Goal: Information Seeking & Learning: Learn about a topic

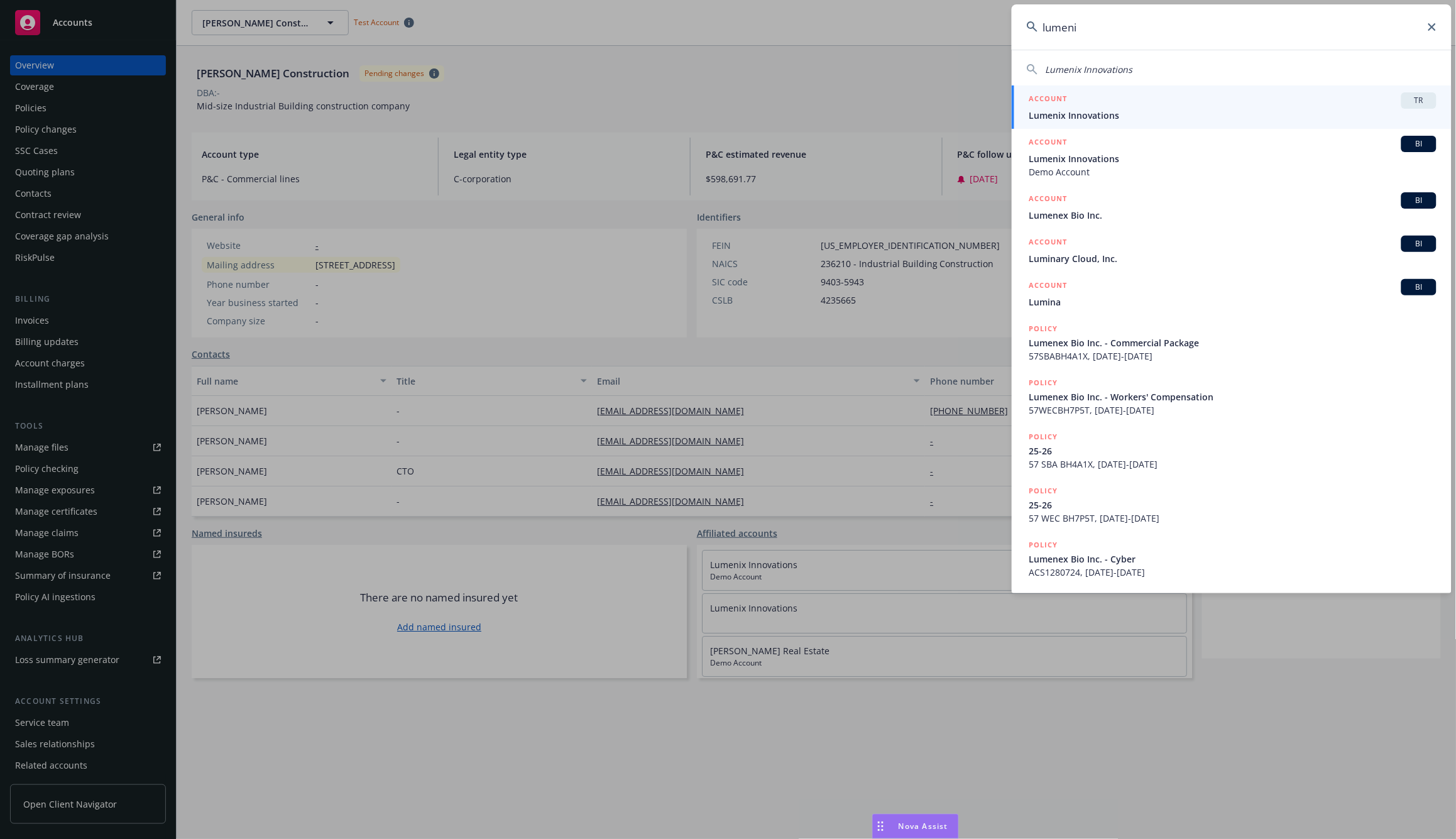
type input "lumeni"
click at [1055, 105] on h5 "ACCOUNT" at bounding box center [1048, 100] width 38 height 15
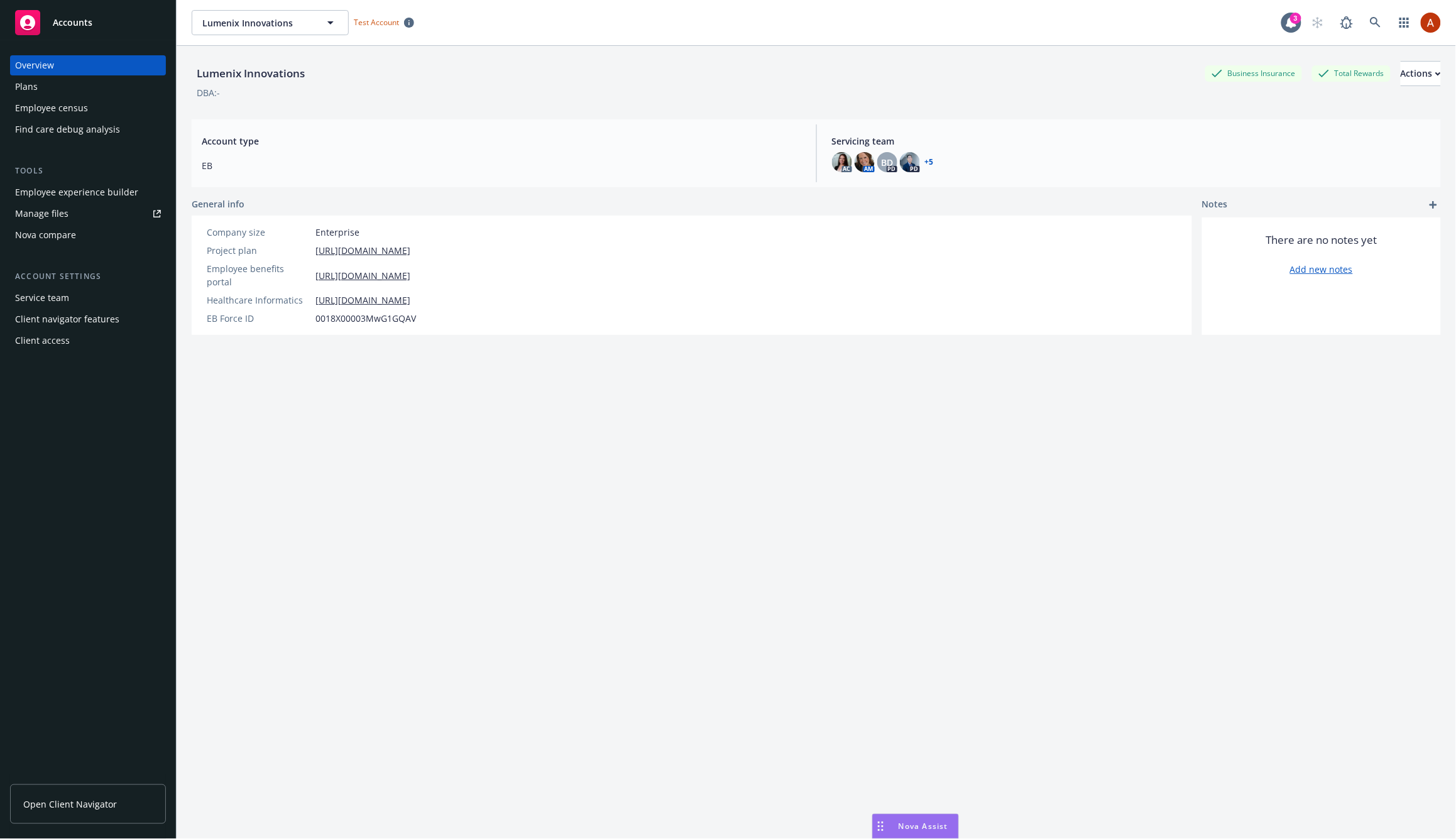
click at [75, 690] on span "Open Client Navigator" at bounding box center [70, 804] width 93 height 13
click at [330, 23] on icon "button" at bounding box center [330, 23] width 7 height 3
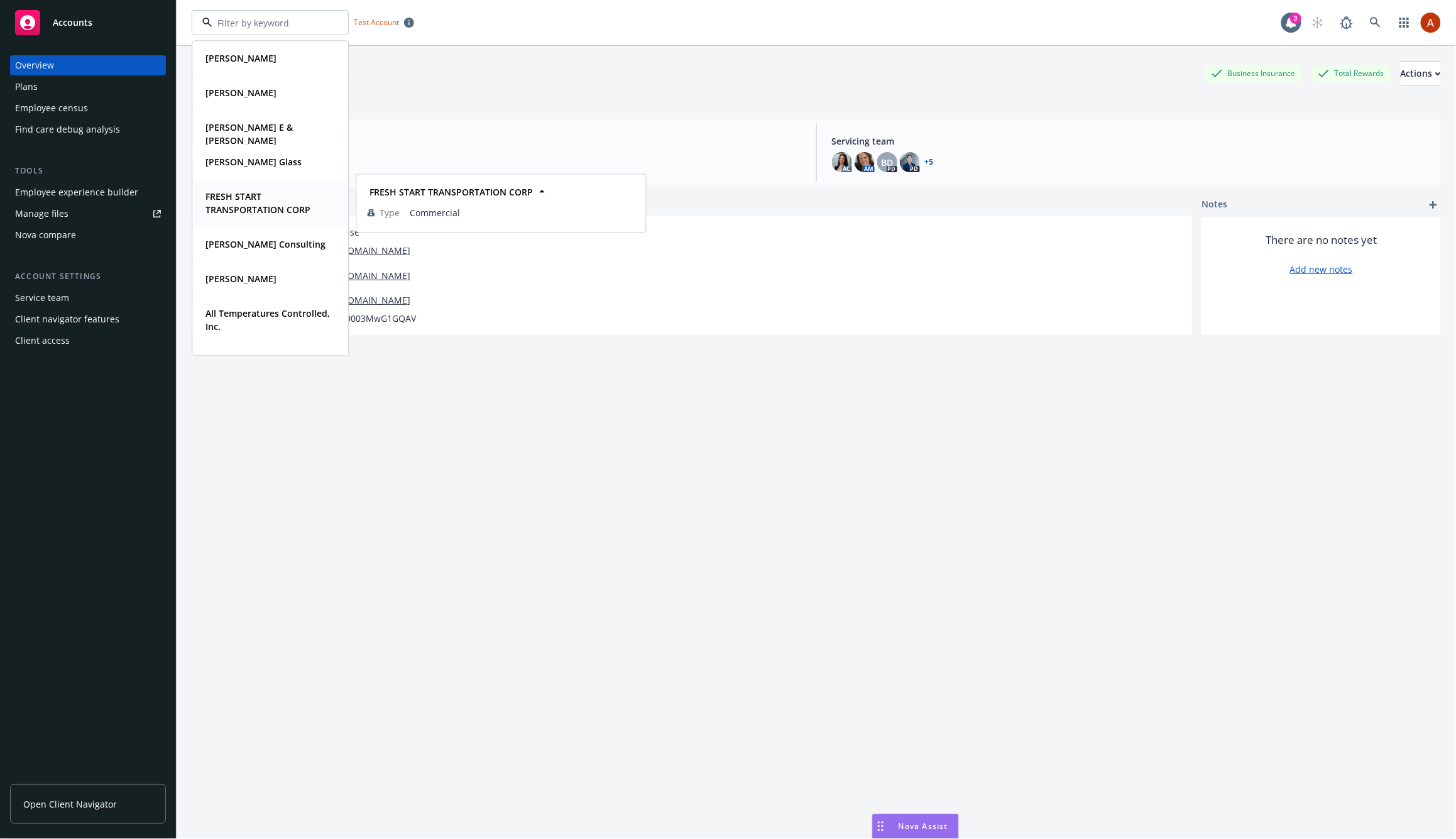
click at [263, 195] on span "FRESH START TRANSPORTATION CORP" at bounding box center [269, 203] width 127 height 27
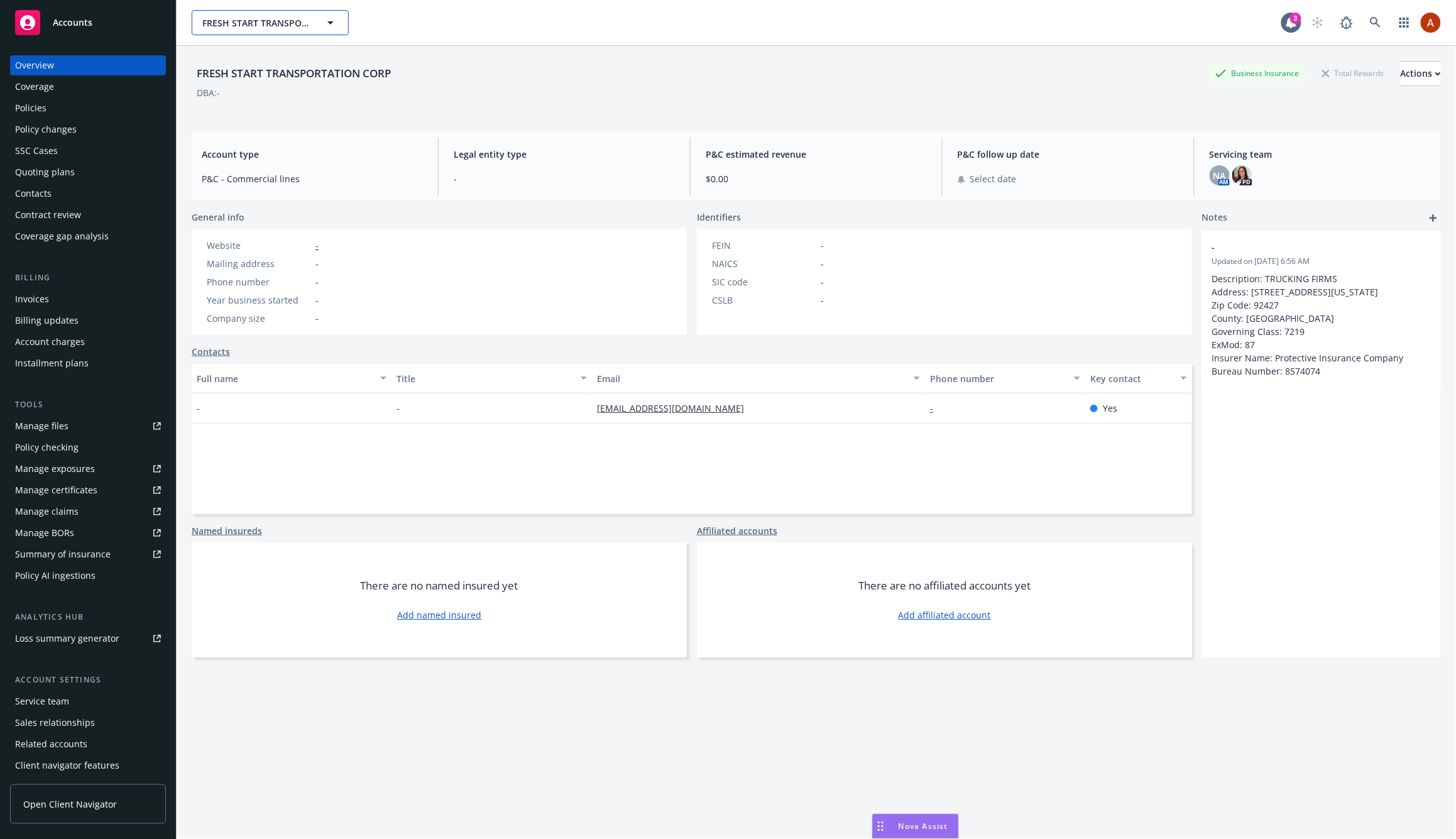
click at [325, 17] on icon "button" at bounding box center [330, 23] width 15 height 15
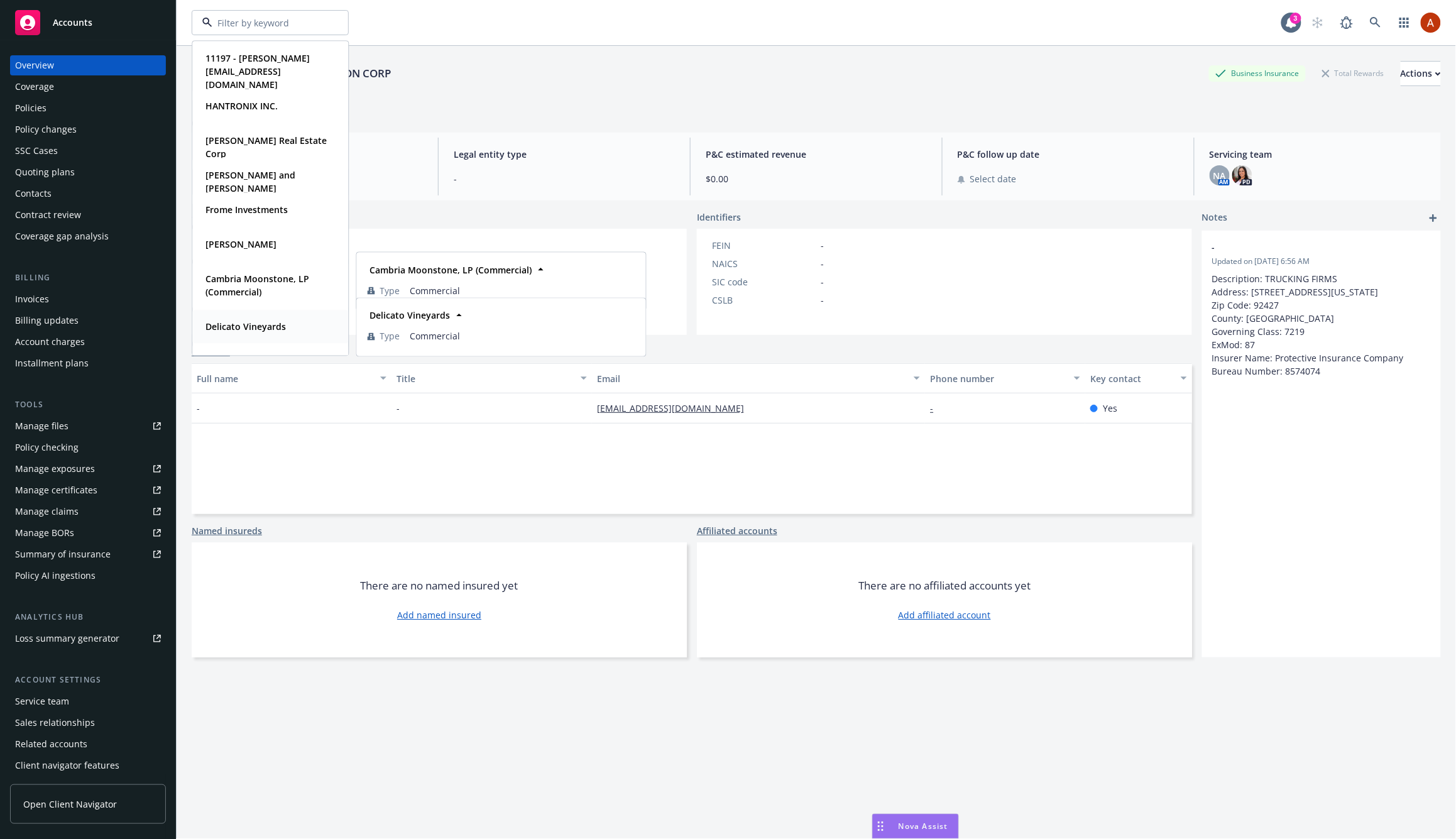
click at [286, 319] on div "Delicato Vineyards" at bounding box center [244, 326] width 88 height 18
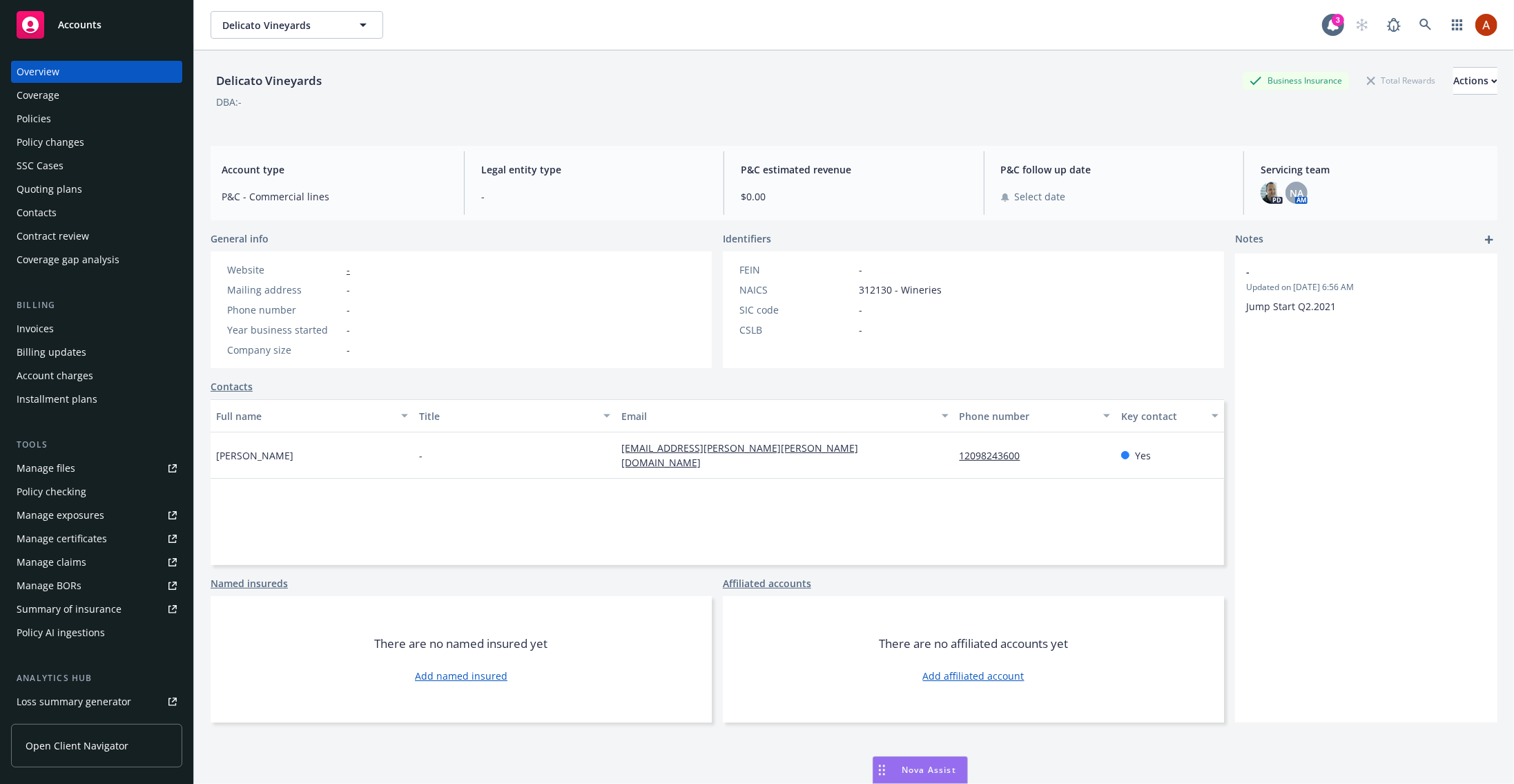
click at [503, 127] on div "Delicato Vineyards Business Insurance Total Rewards Actions DBA: -" at bounding box center [854, 93] width 1287 height 84
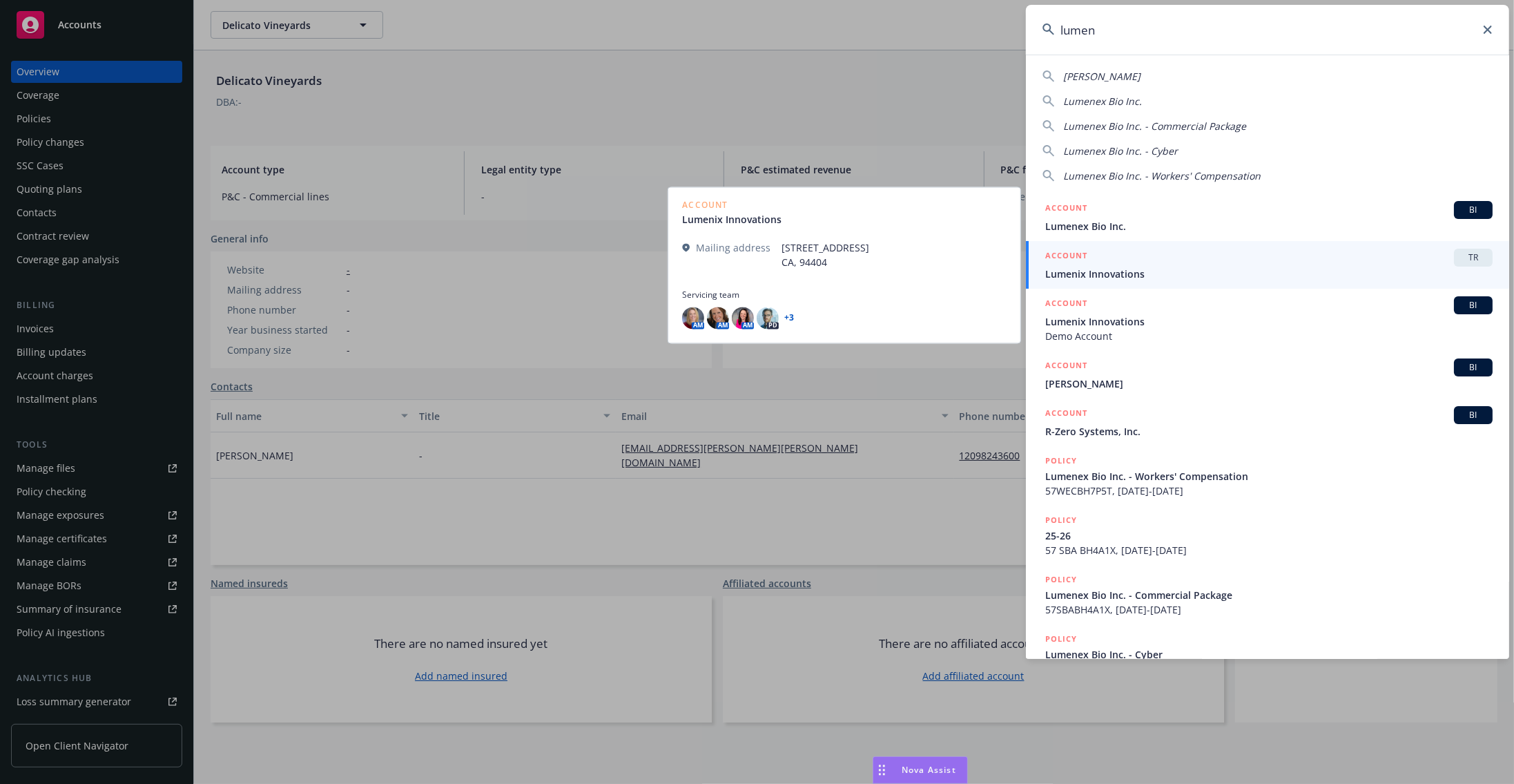
type input "lumen"
click at [1313, 271] on span "Lumenix Innovations" at bounding box center [1269, 274] width 448 height 15
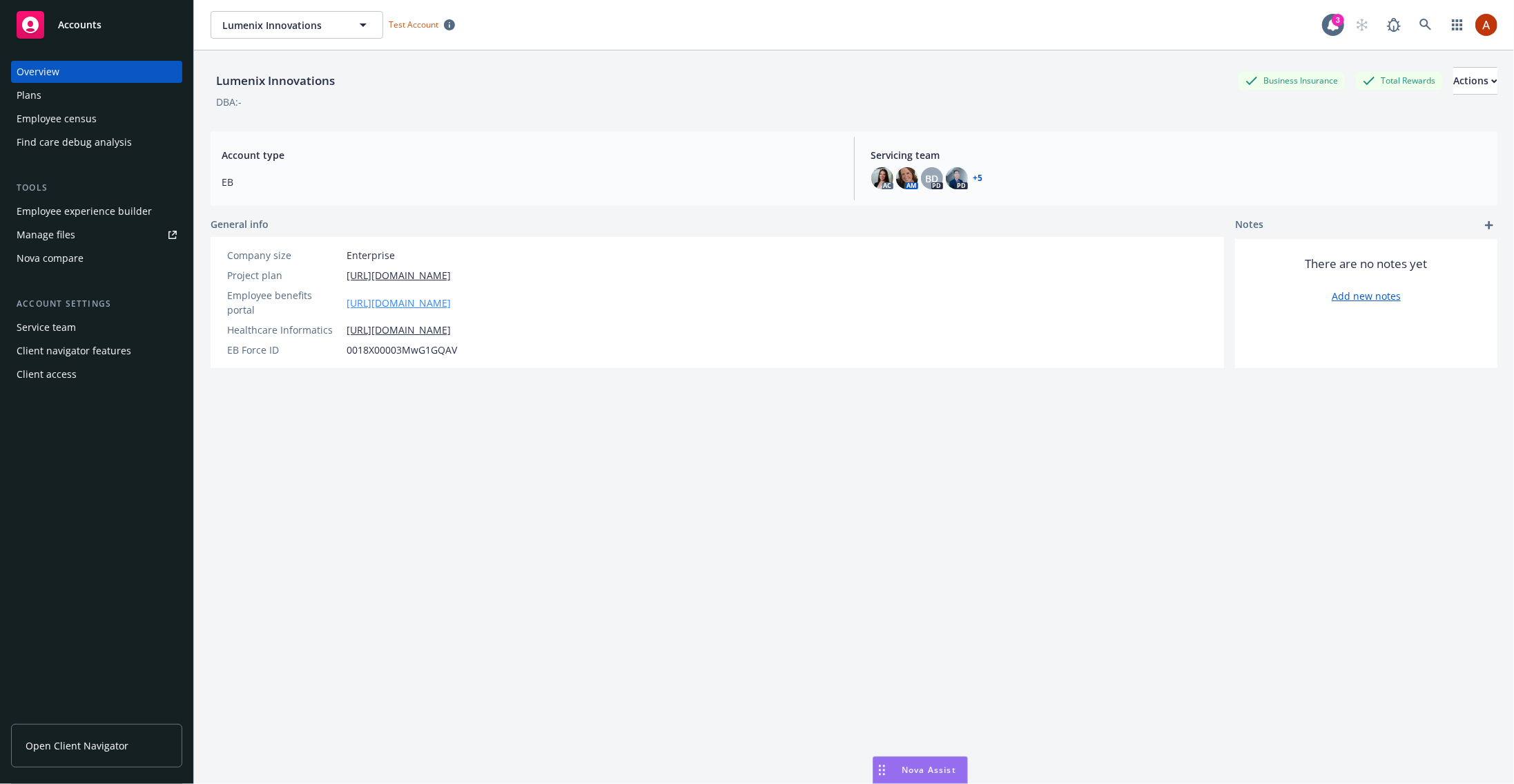
click at [401, 295] on link "https://app.newfront.com/employee/9b856fe5-21cb-4a12-a1cd-4689e3f286d0/overview" at bounding box center [399, 303] width 105 height 15
click at [74, 114] on div "Employee census" at bounding box center [56, 118] width 80 height 22
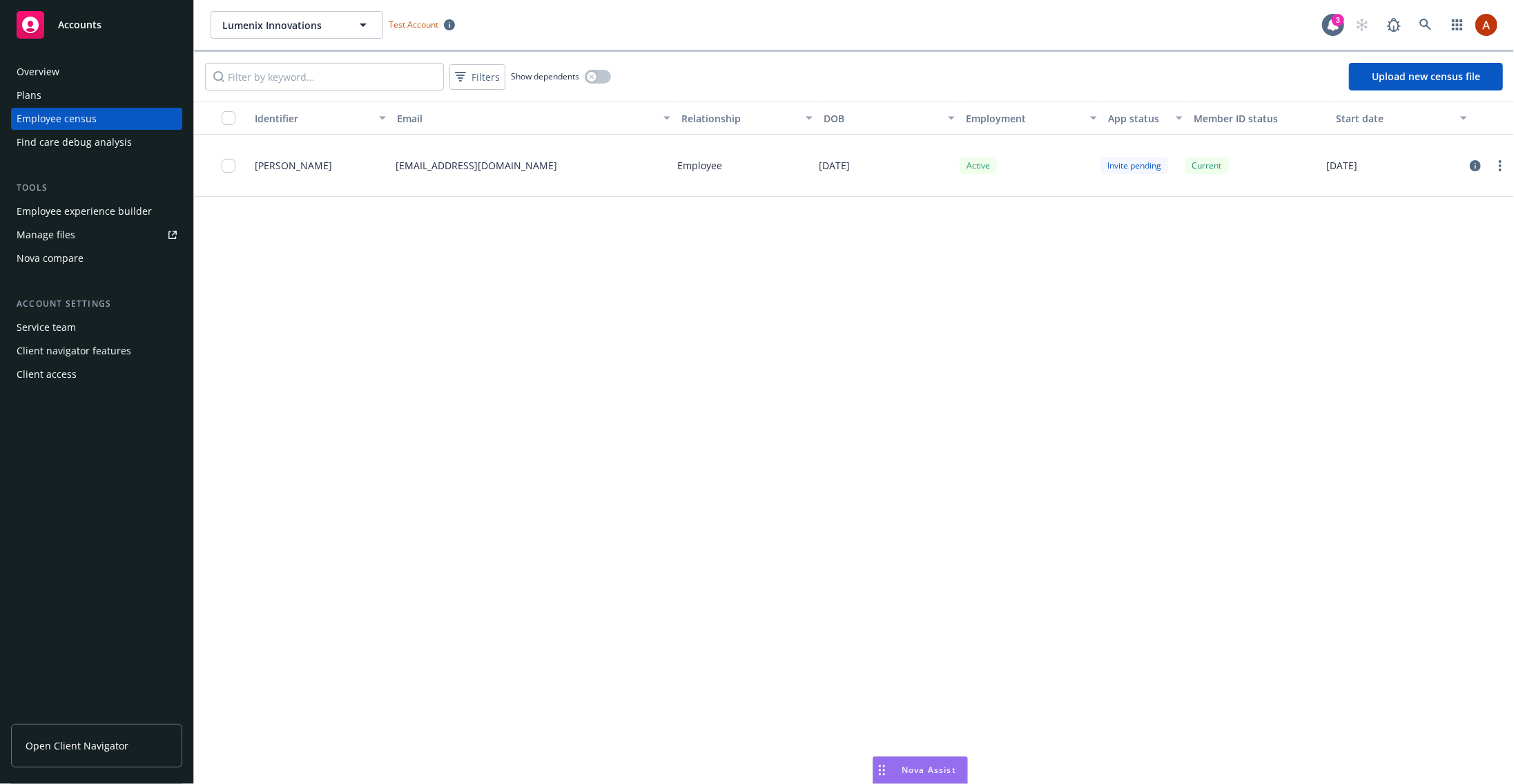
click at [1435, 77] on link "Upload new census file" at bounding box center [1426, 77] width 154 height 28
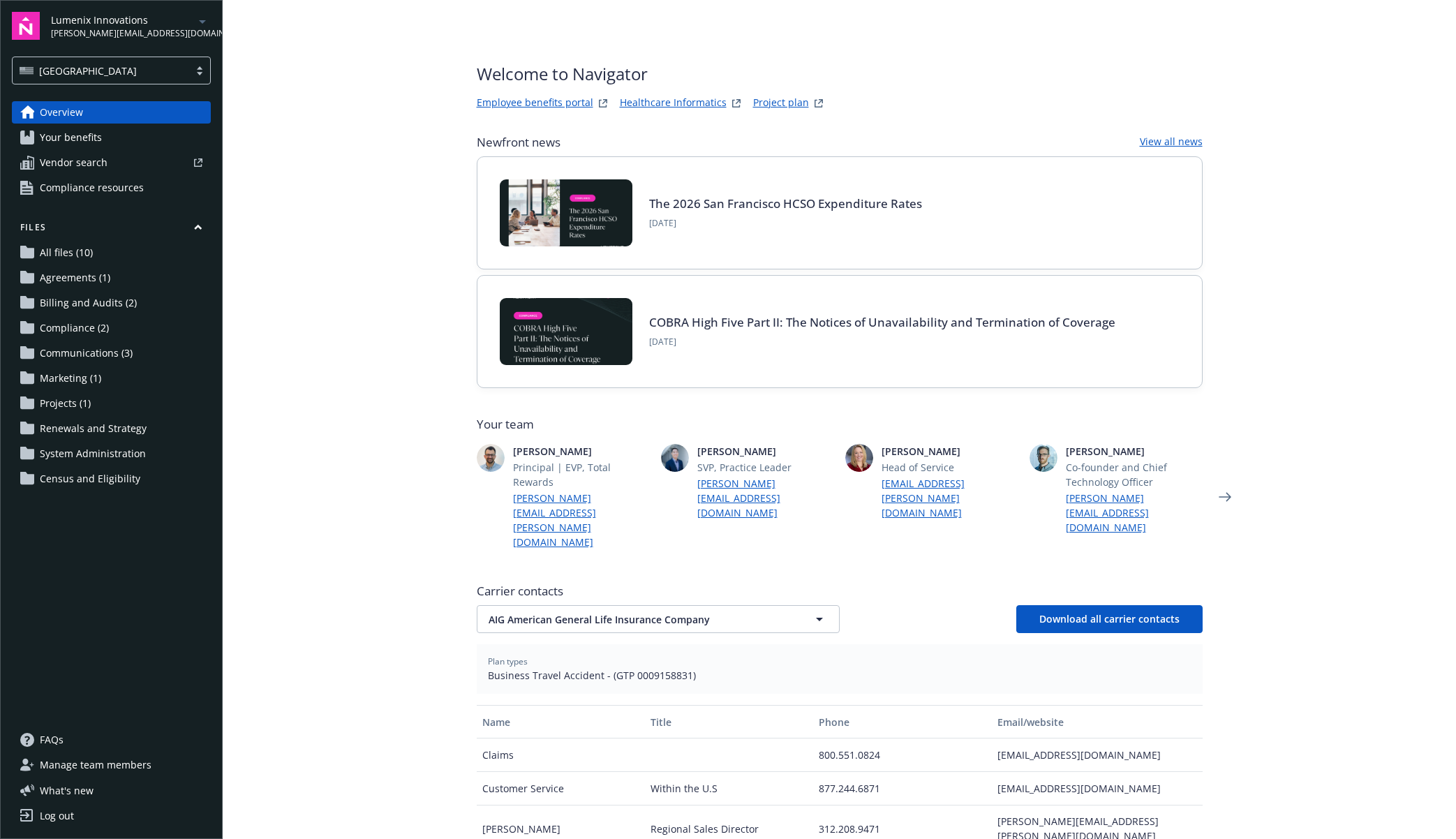
drag, startPoint x: 86, startPoint y: 58, endPoint x: 88, endPoint y: 74, distance: 16.1
click at [86, 58] on div "[GEOGRAPHIC_DATA]" at bounding box center [100, 47] width 108 height 26
click at [95, 132] on div "Non-USA" at bounding box center [111, 133] width 181 height 15
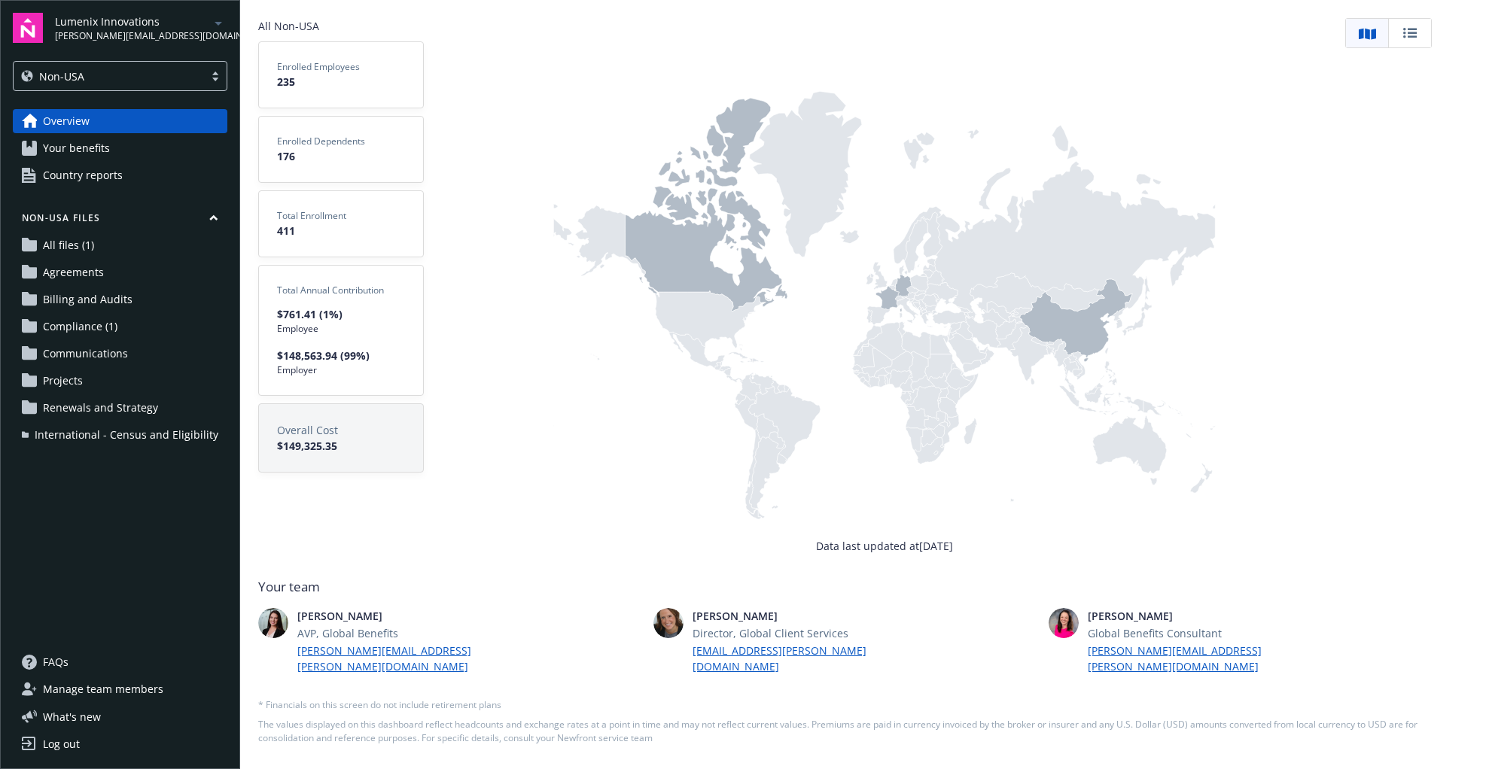
click at [669, 253] on icon at bounding box center [707, 205] width 163 height 214
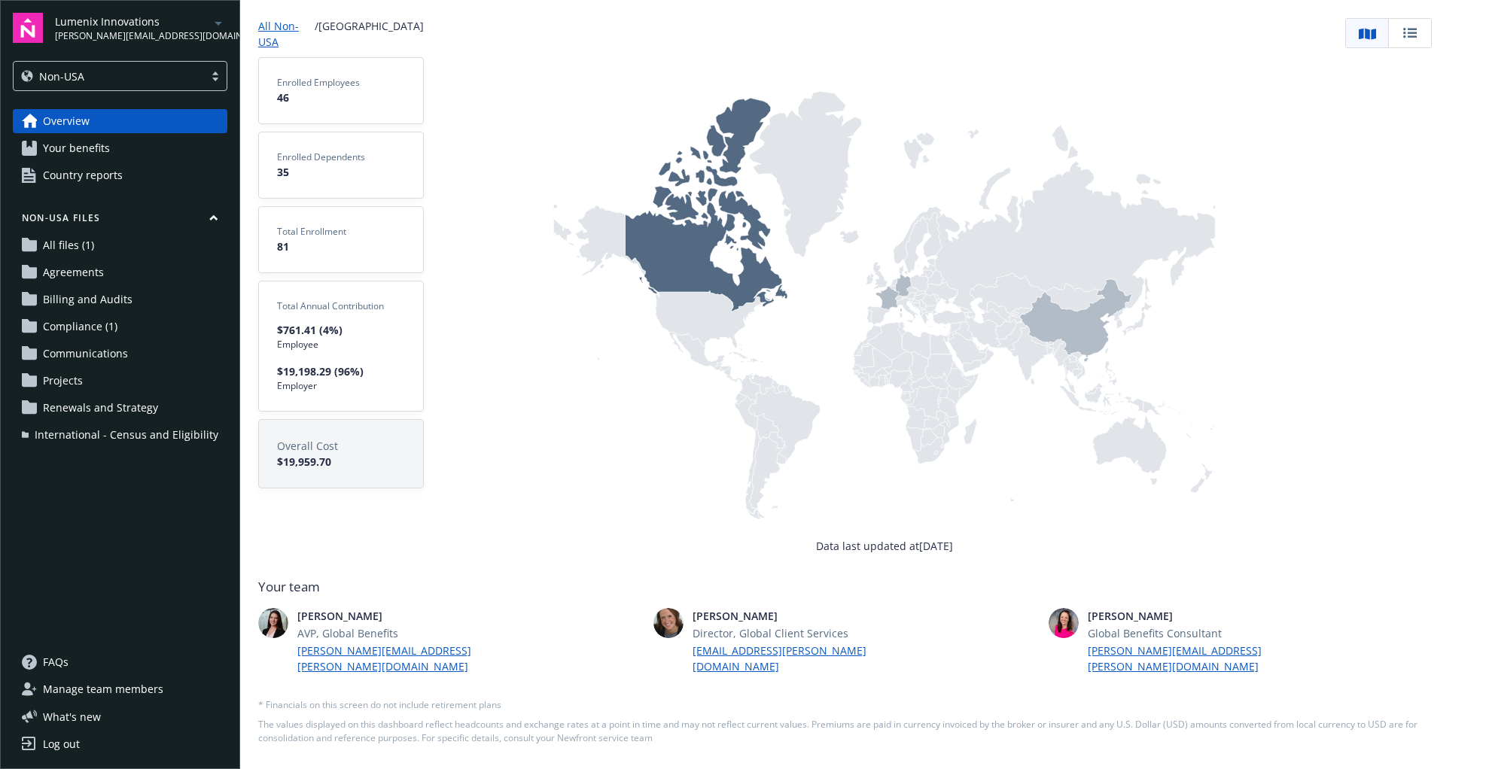
click at [1089, 327] on icon at bounding box center [1076, 320] width 113 height 83
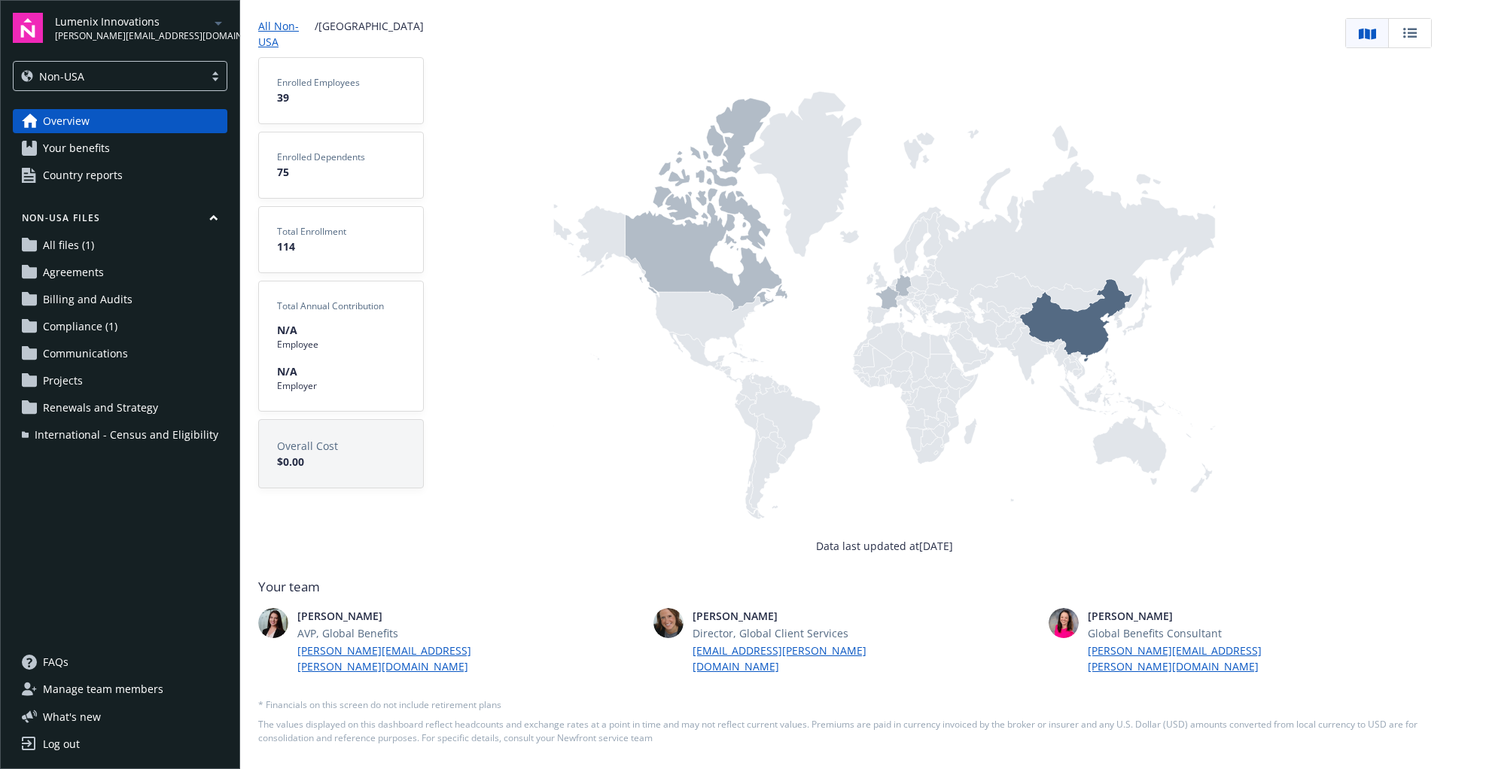
click at [891, 306] on icon at bounding box center [889, 299] width 26 height 26
click at [99, 146] on span "Your benefits" at bounding box center [76, 148] width 67 height 24
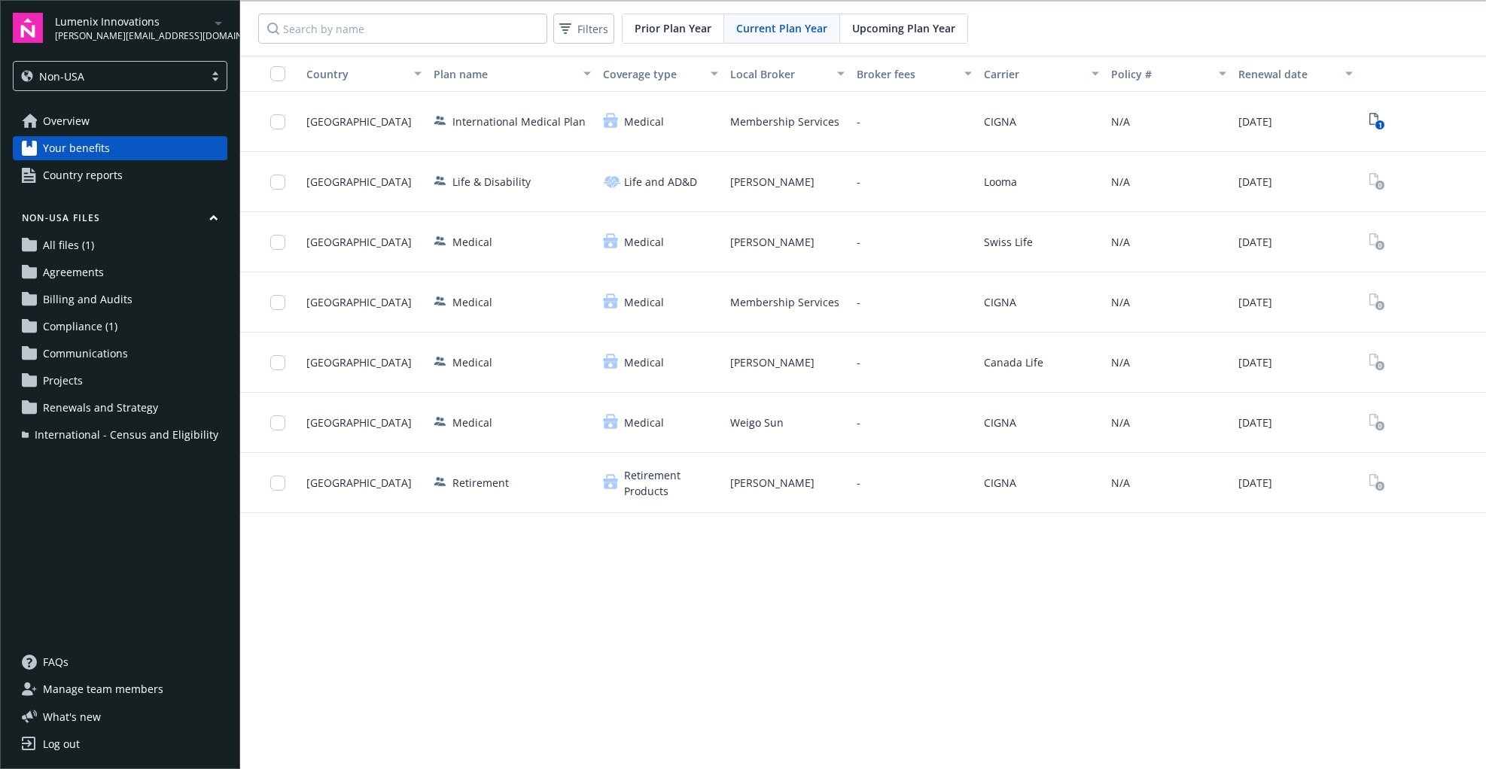
click at [55, 178] on span "Country reports" at bounding box center [83, 175] width 80 height 24
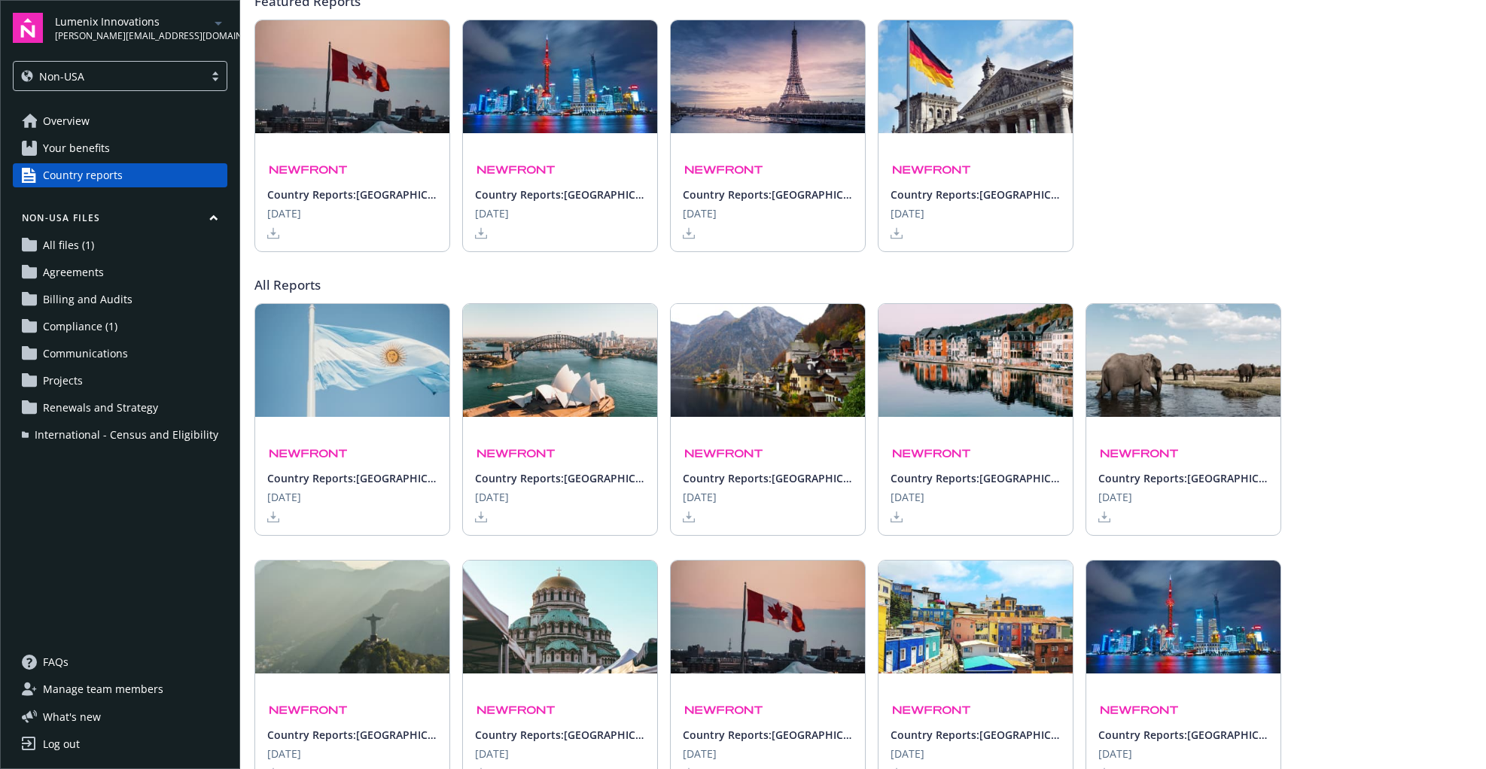
scroll to position [148, 0]
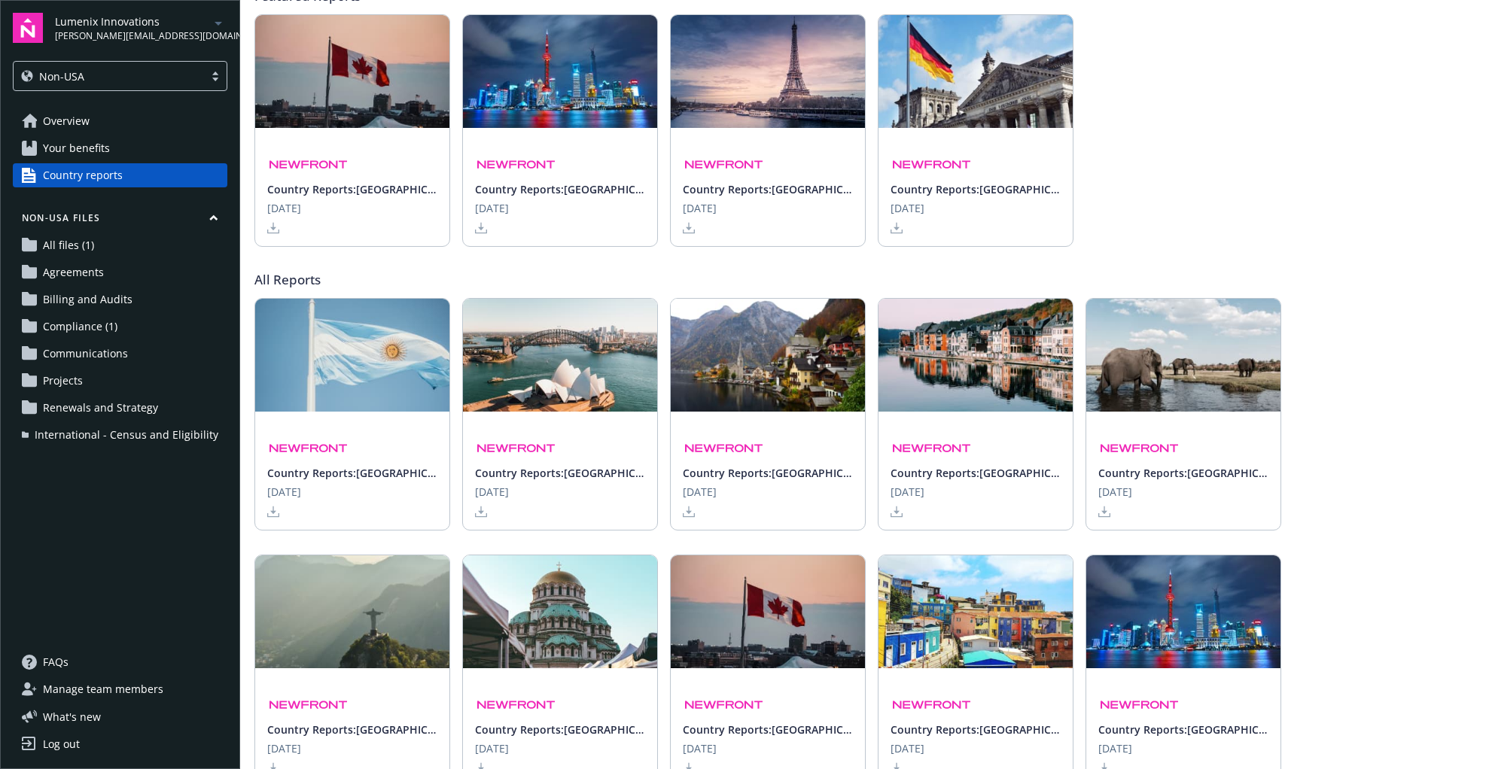
click at [69, 238] on span "All files (1)" at bounding box center [68, 245] width 51 height 24
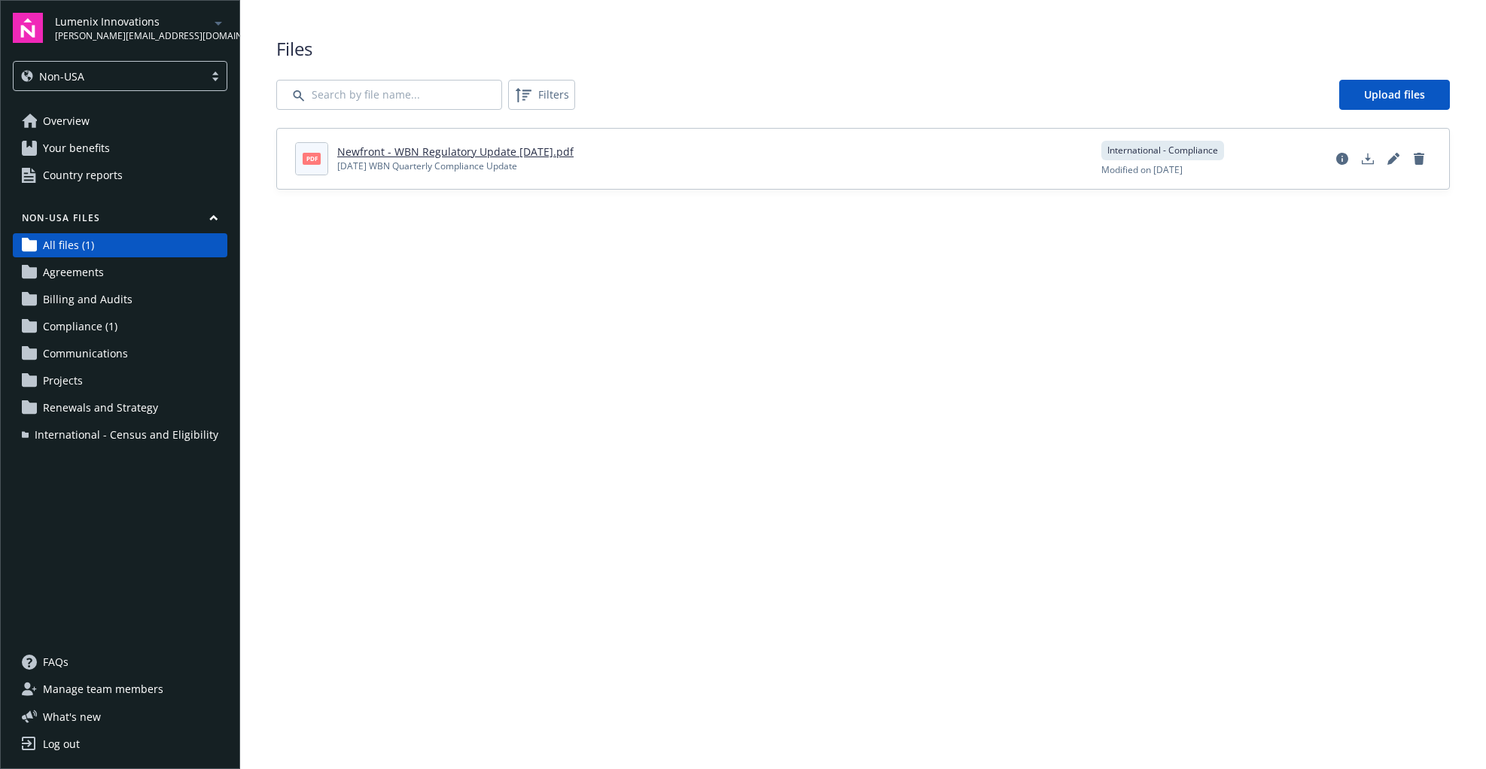
click at [69, 278] on span "Agreements" at bounding box center [73, 273] width 61 height 24
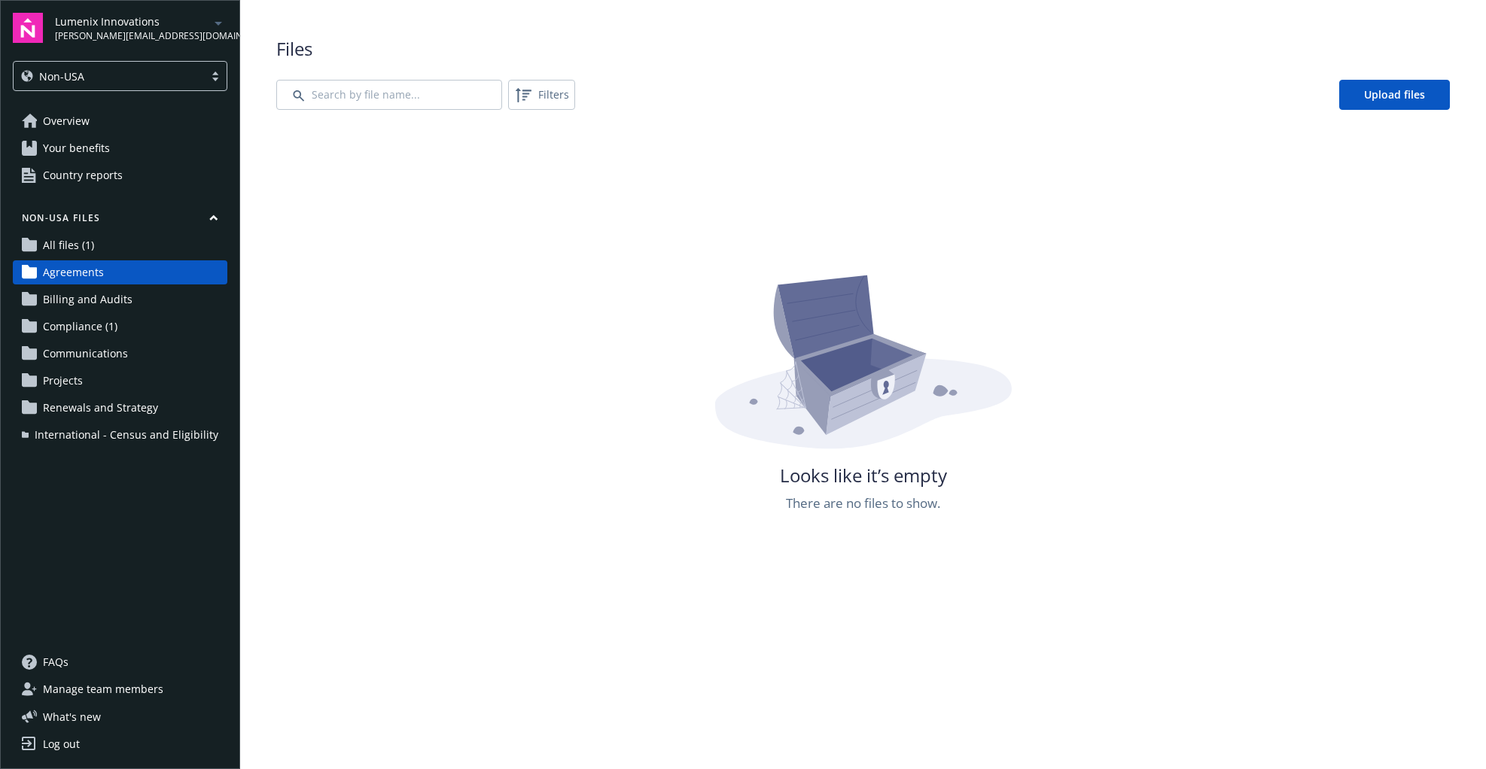
click at [71, 301] on span "Billing and Audits" at bounding box center [88, 300] width 90 height 24
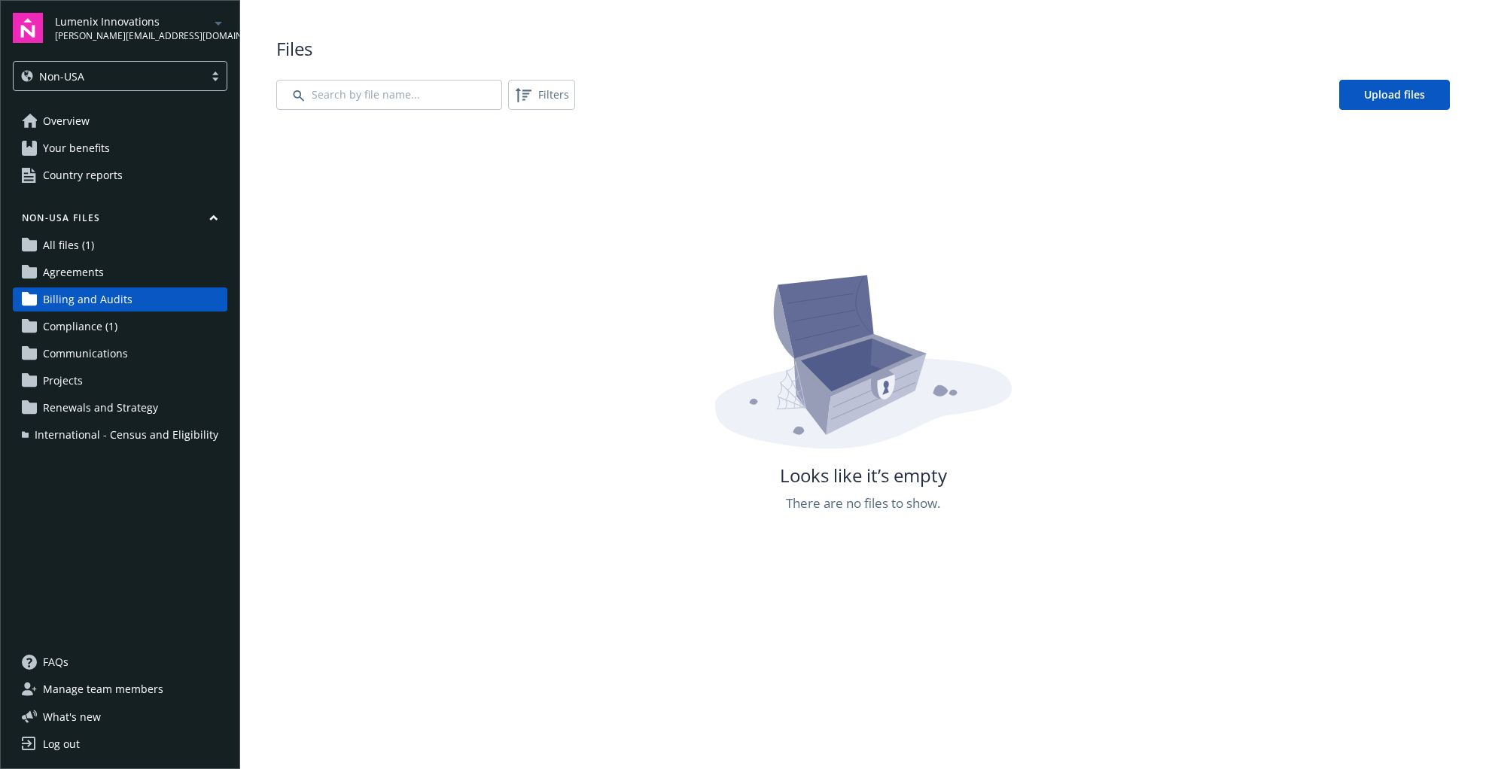
click at [74, 326] on span "Compliance (1)" at bounding box center [80, 327] width 75 height 24
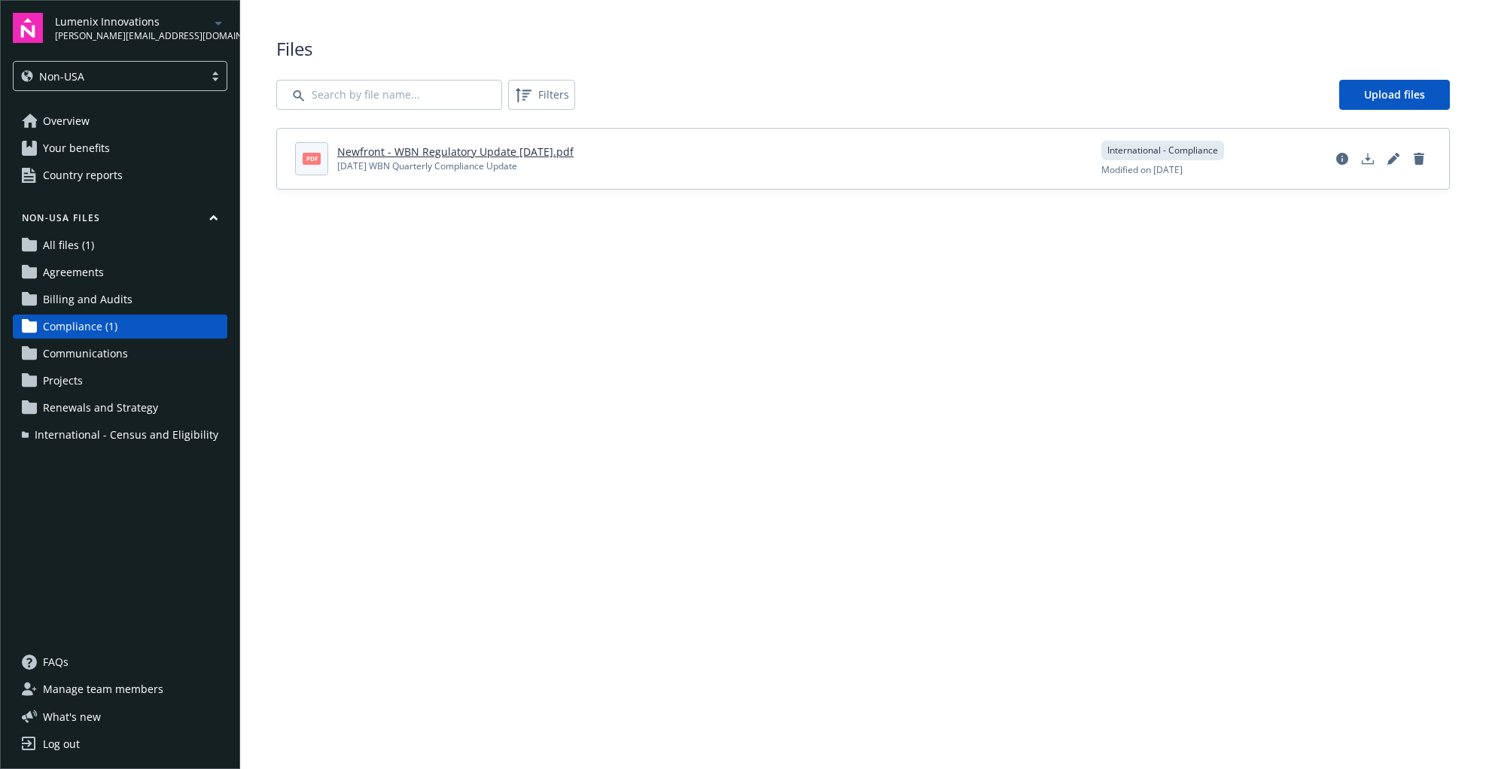
click at [75, 248] on span "All files (1)" at bounding box center [68, 245] width 51 height 24
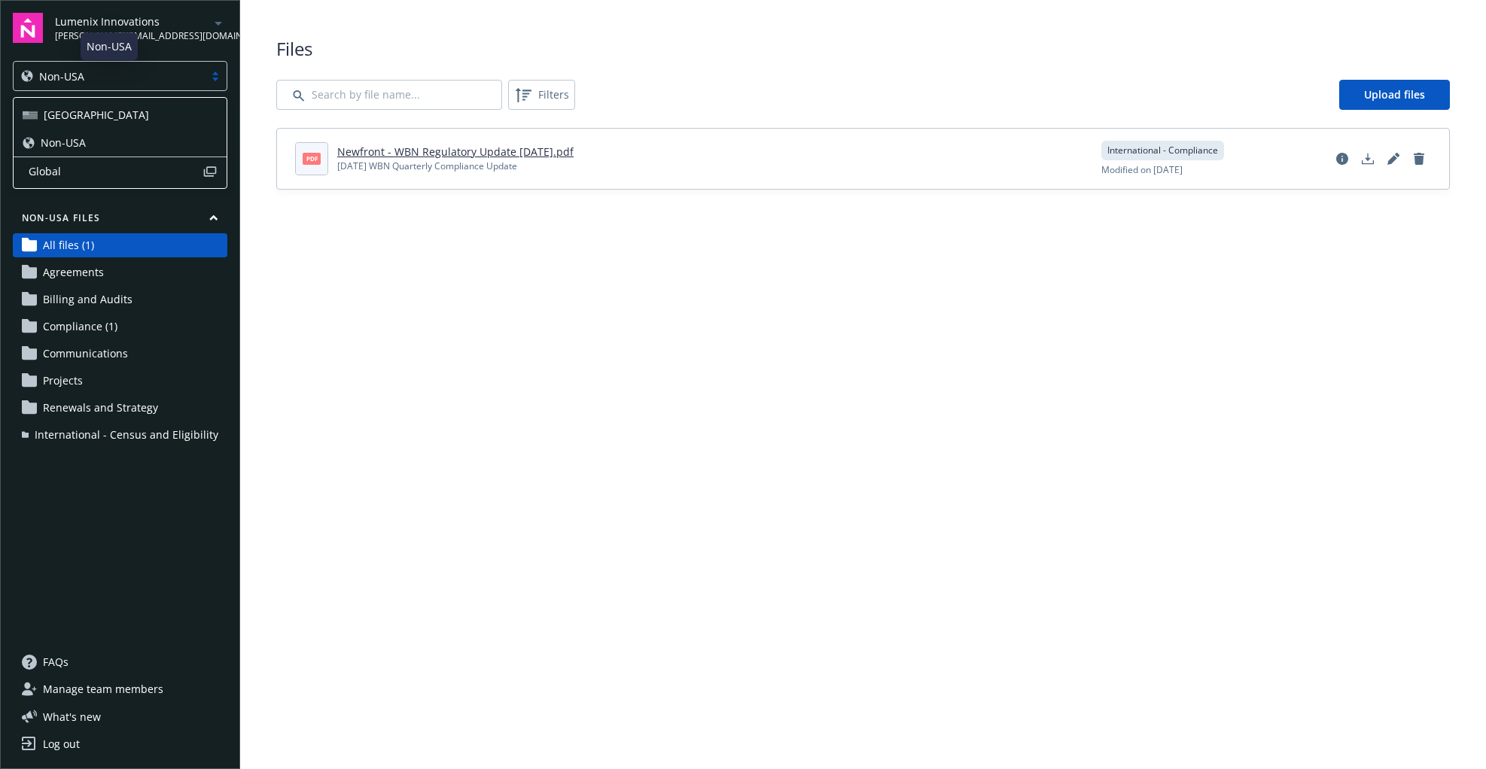
click at [168, 81] on div "Non-USA" at bounding box center [108, 77] width 175 height 16
click at [90, 119] on div "[GEOGRAPHIC_DATA]" at bounding box center [120, 115] width 195 height 16
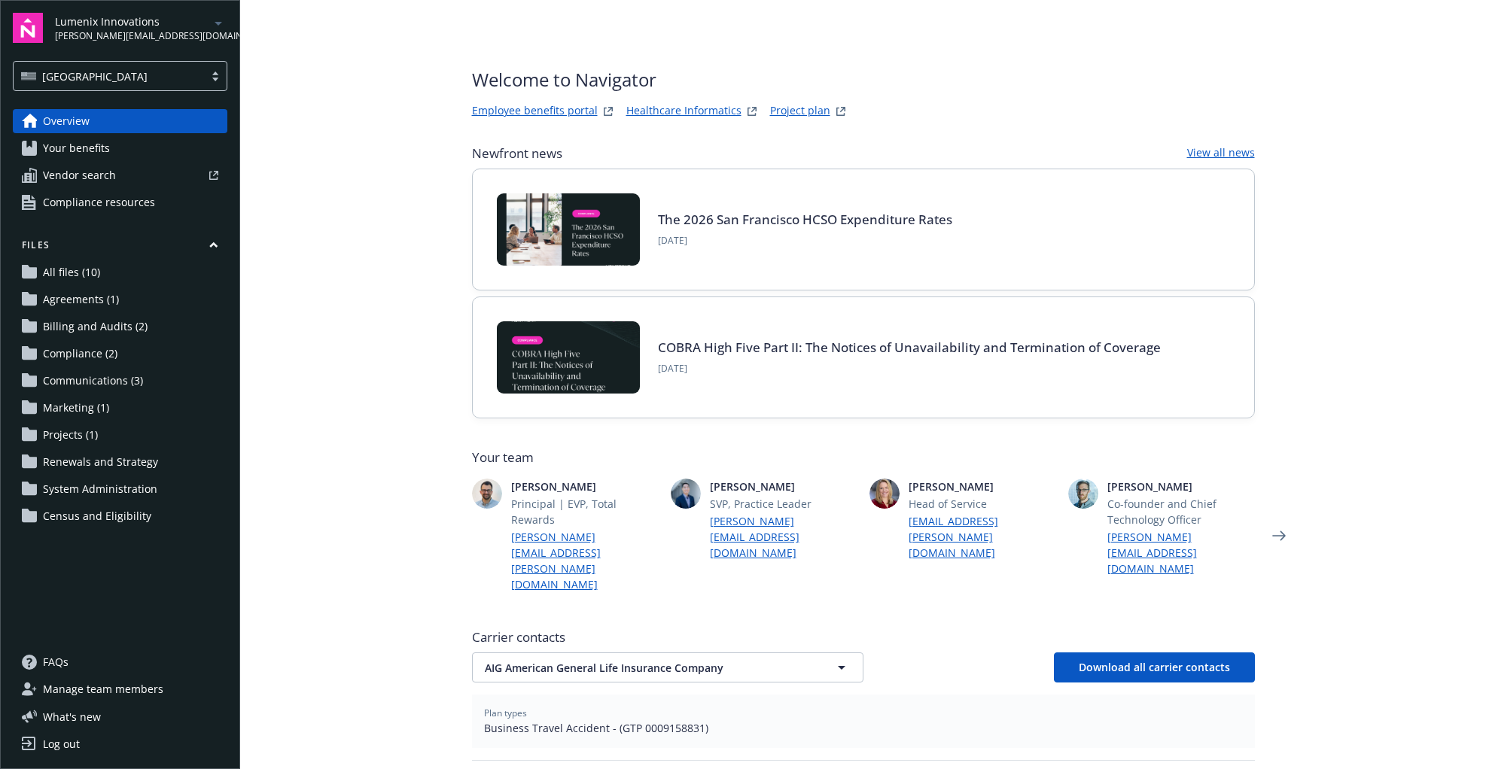
click at [86, 136] on span "Your benefits" at bounding box center [76, 148] width 67 height 24
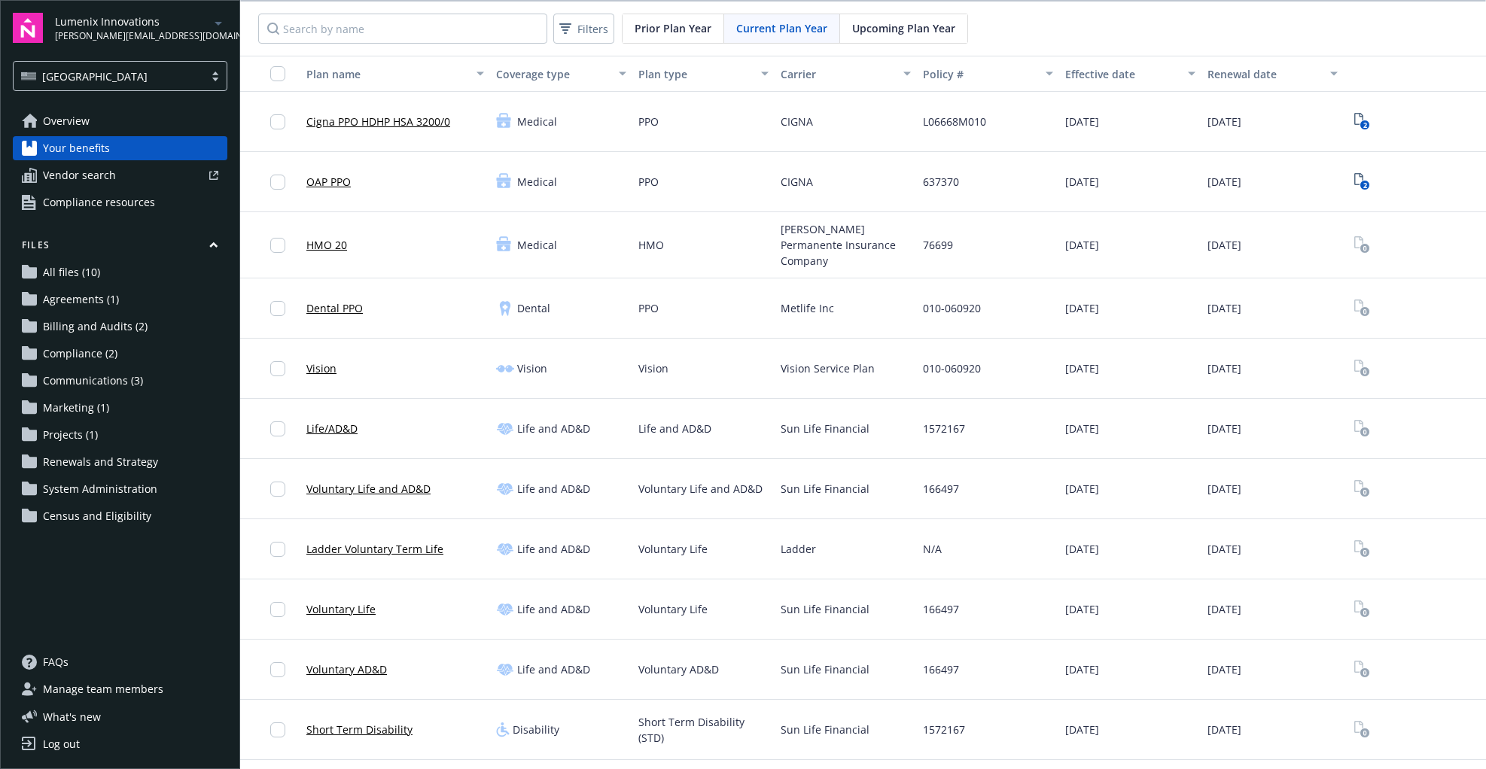
scroll to position [5, 0]
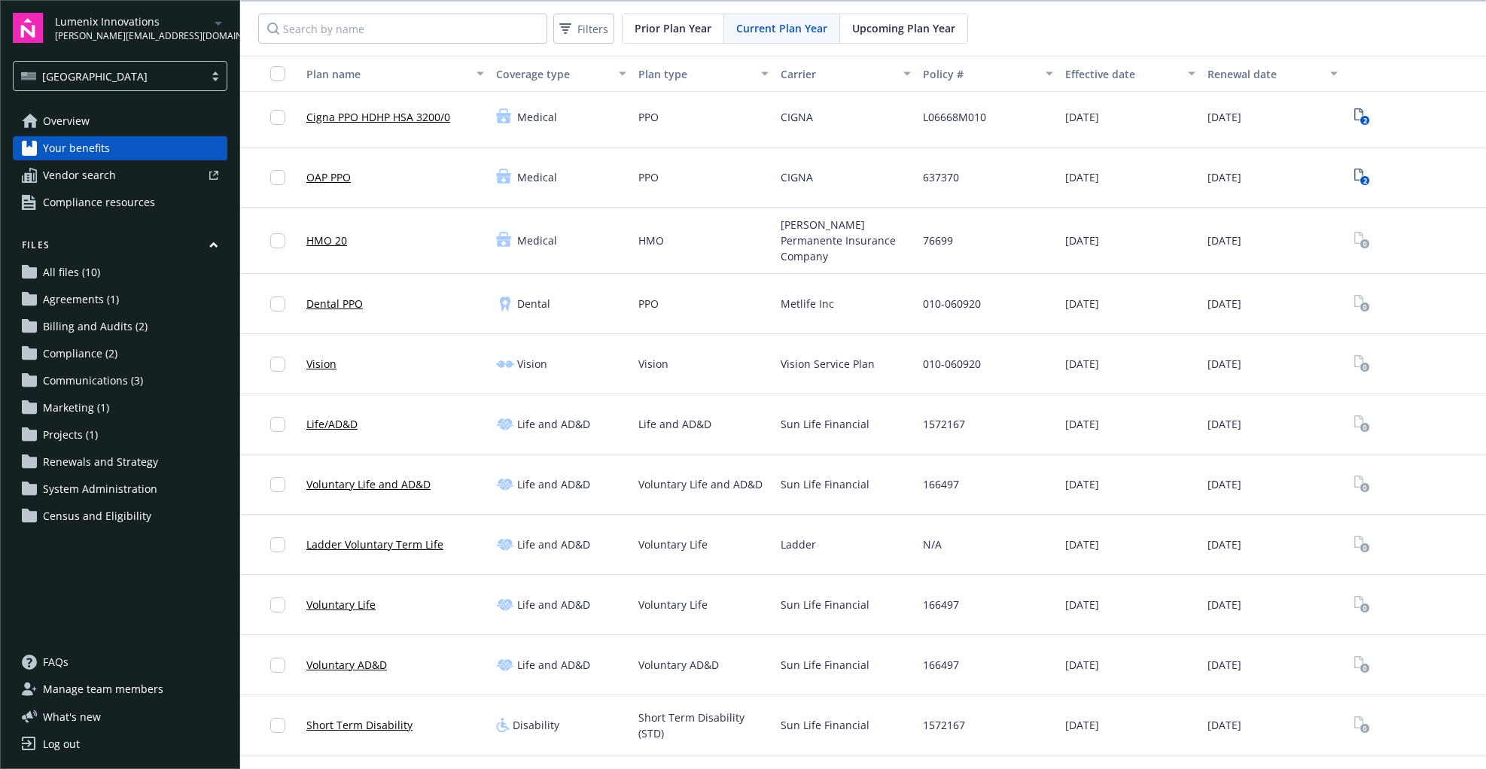
click at [334, 296] on link "Dental PPO" at bounding box center [334, 304] width 56 height 16
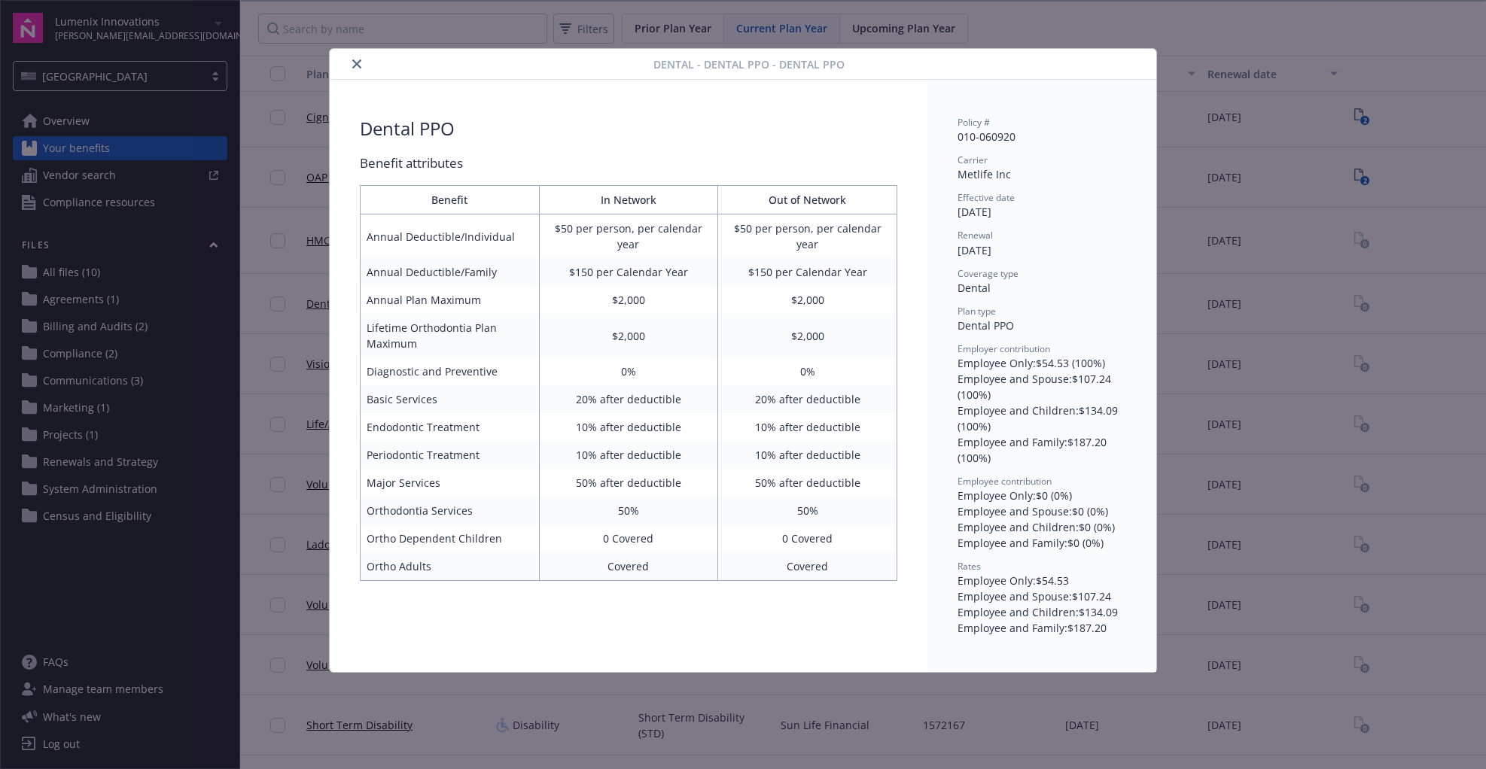
click at [360, 66] on icon "close" at bounding box center [356, 63] width 9 height 9
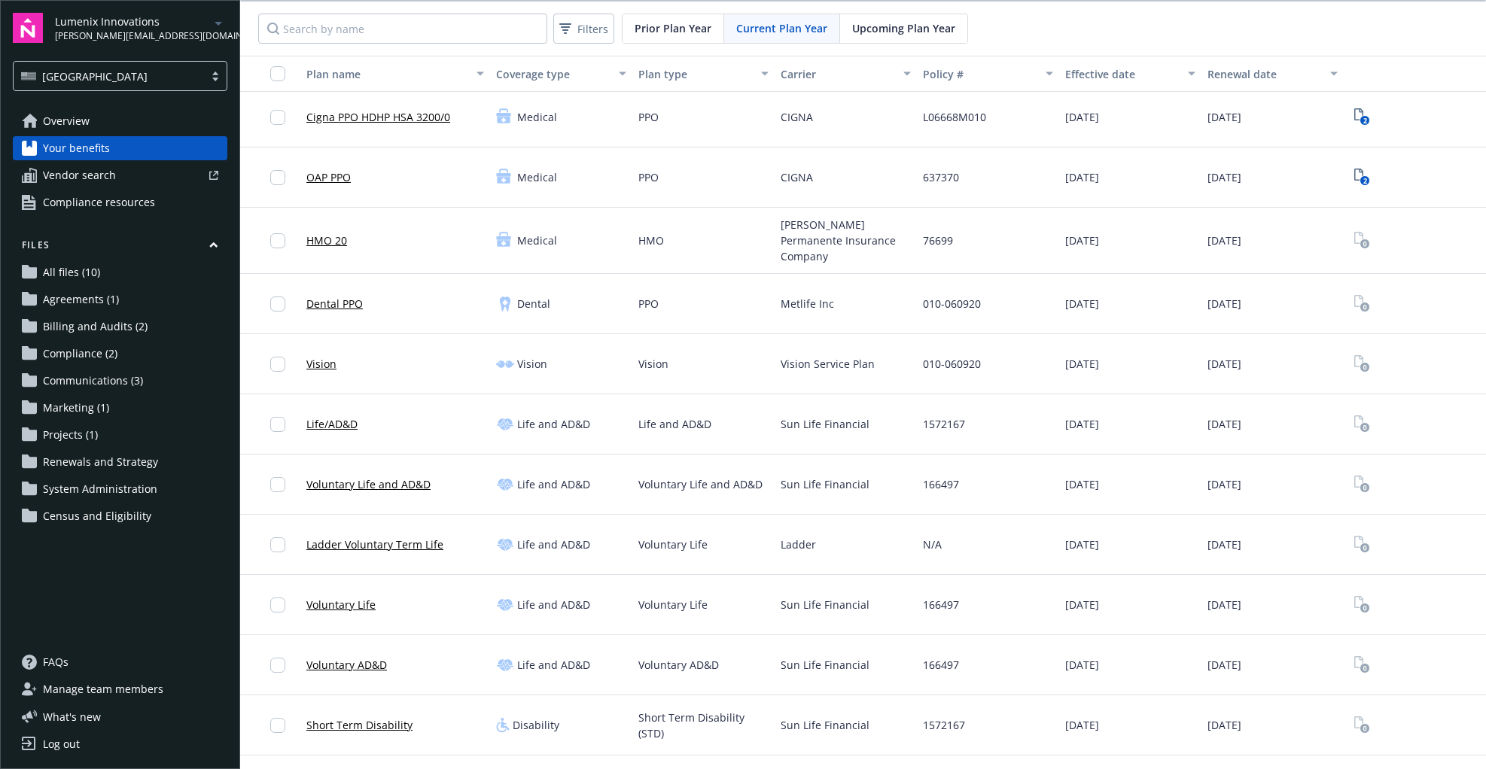
click at [315, 360] on link "Vision" at bounding box center [321, 364] width 30 height 16
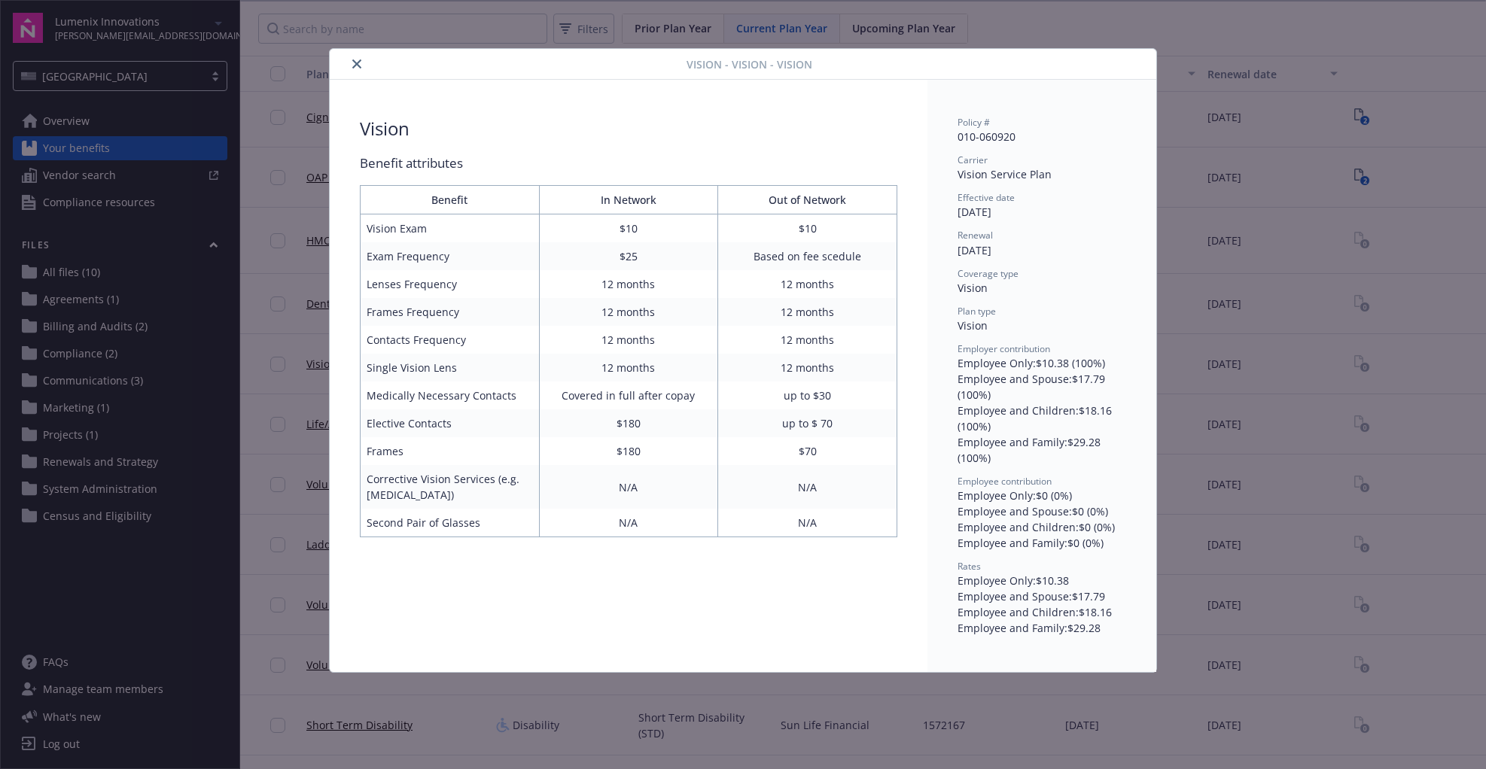
click at [358, 65] on icon "close" at bounding box center [356, 63] width 9 height 9
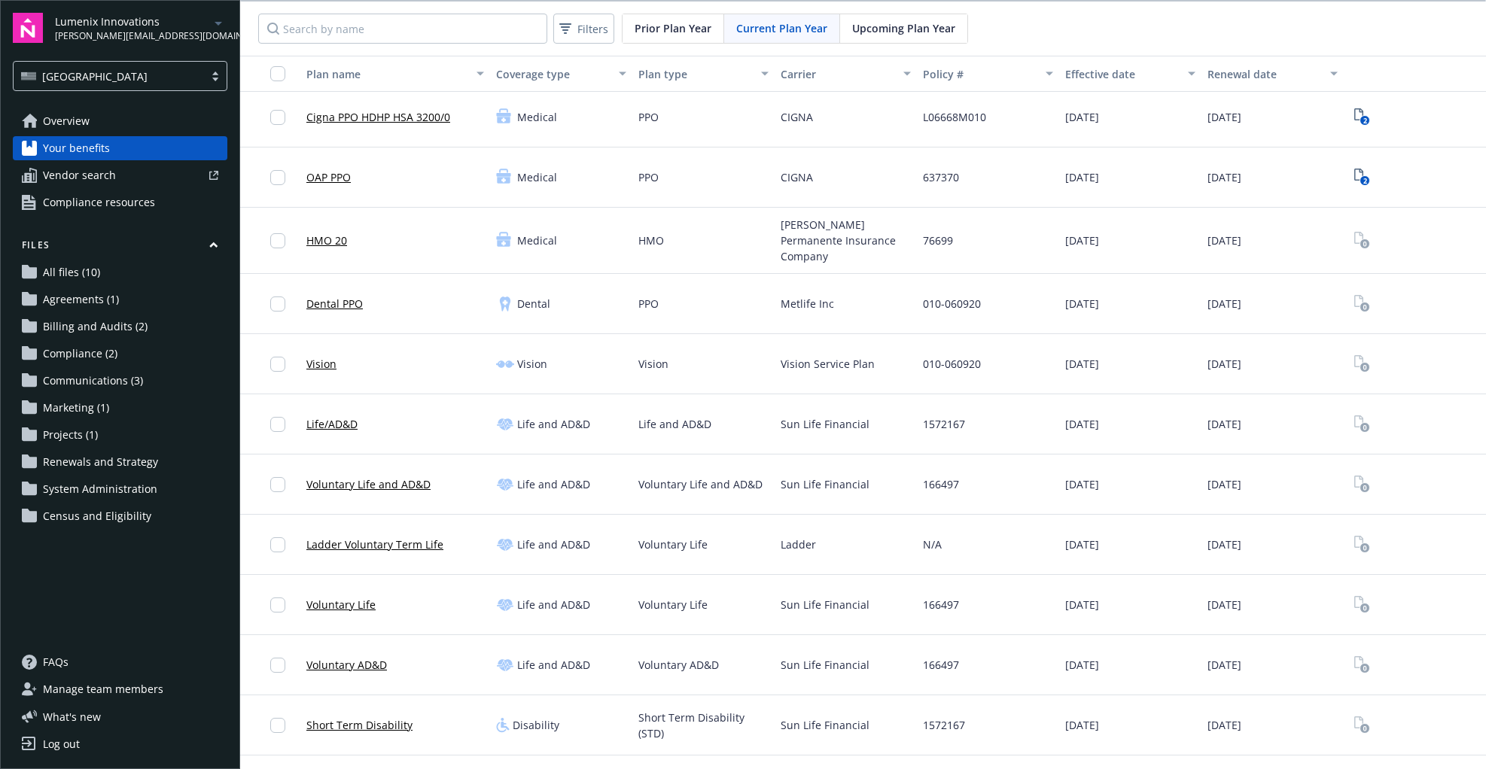
click at [93, 182] on span "Vendor search" at bounding box center [79, 175] width 73 height 24
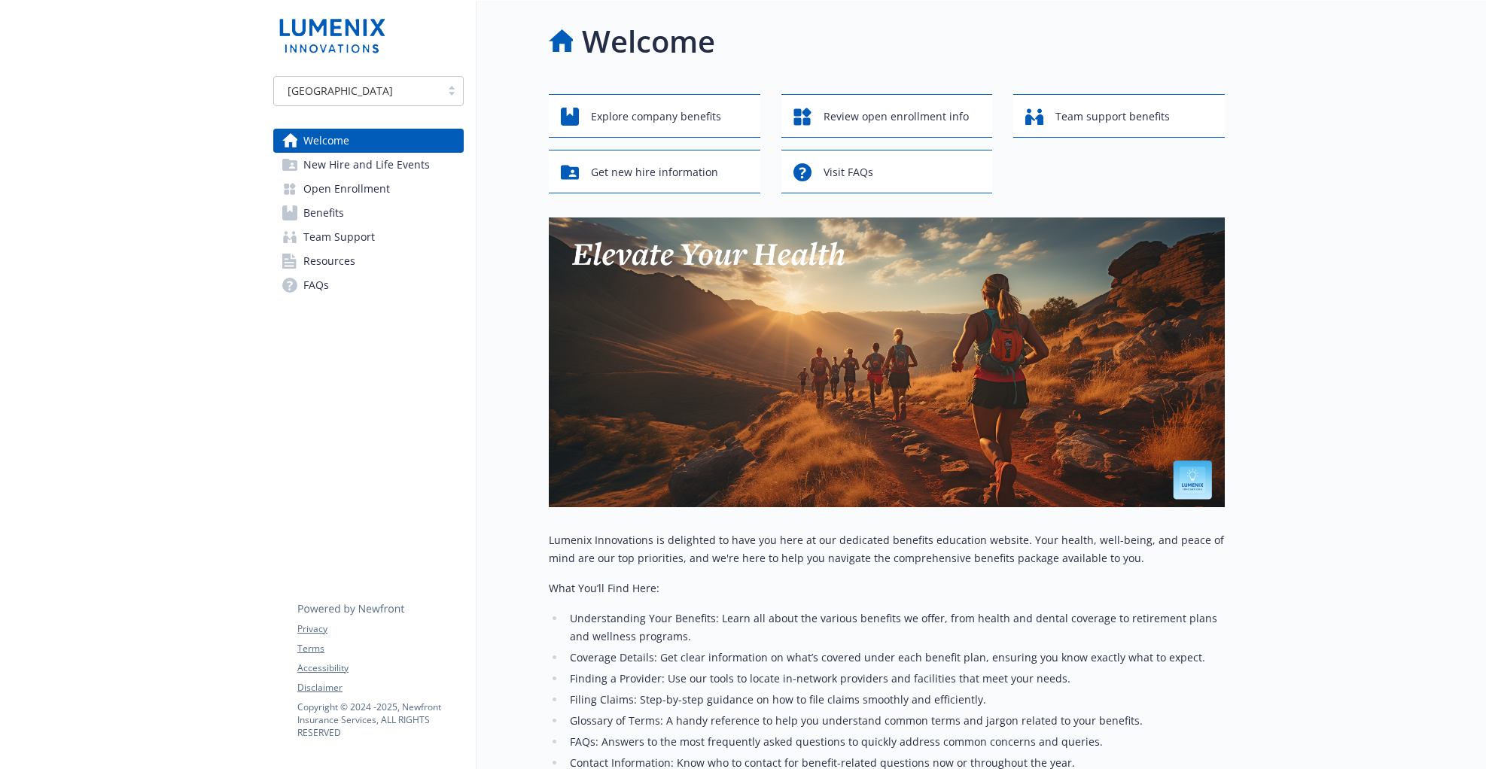
click at [342, 190] on span "Open Enrollment" at bounding box center [346, 189] width 87 height 24
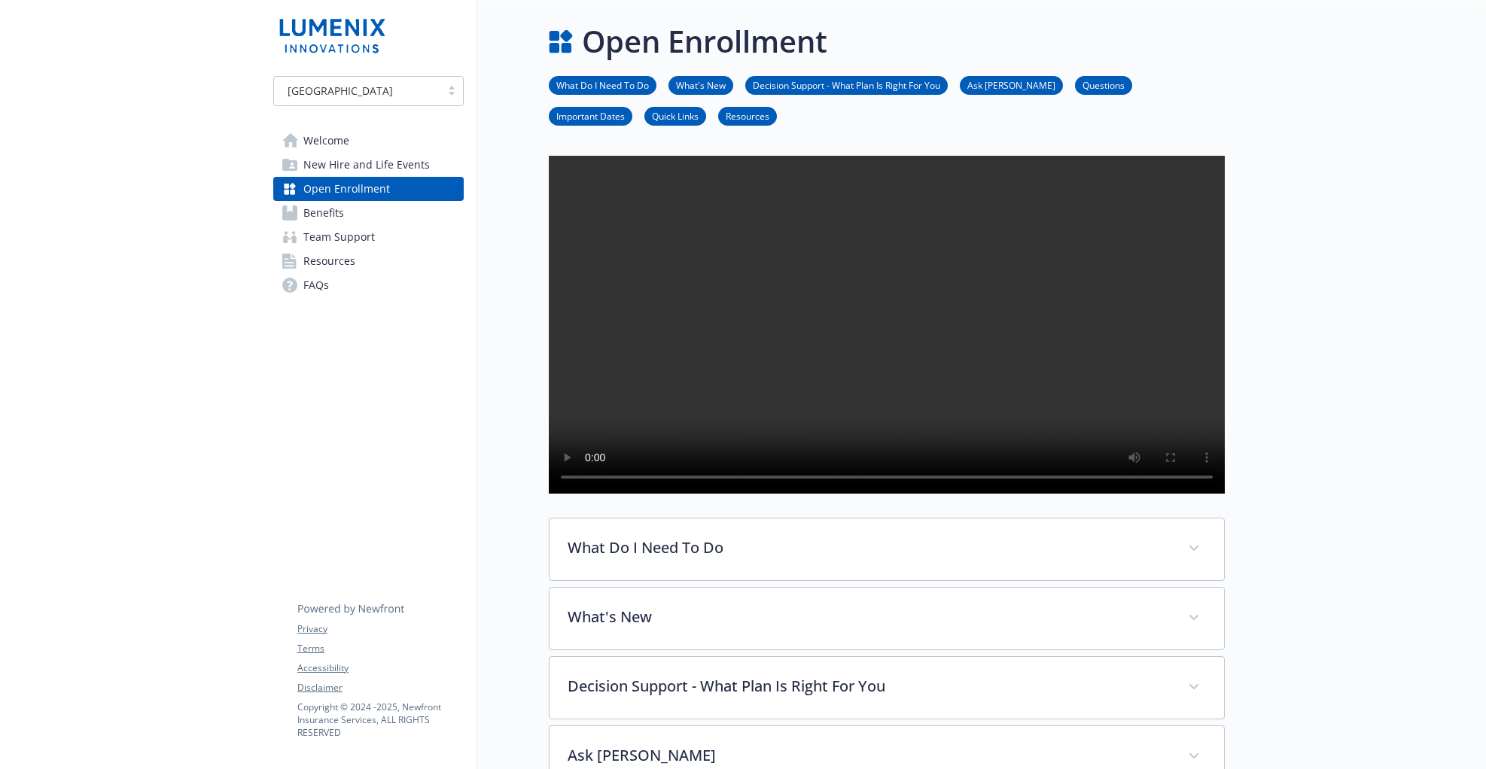
click at [342, 166] on span "New Hire and Life Events" at bounding box center [366, 165] width 126 height 24
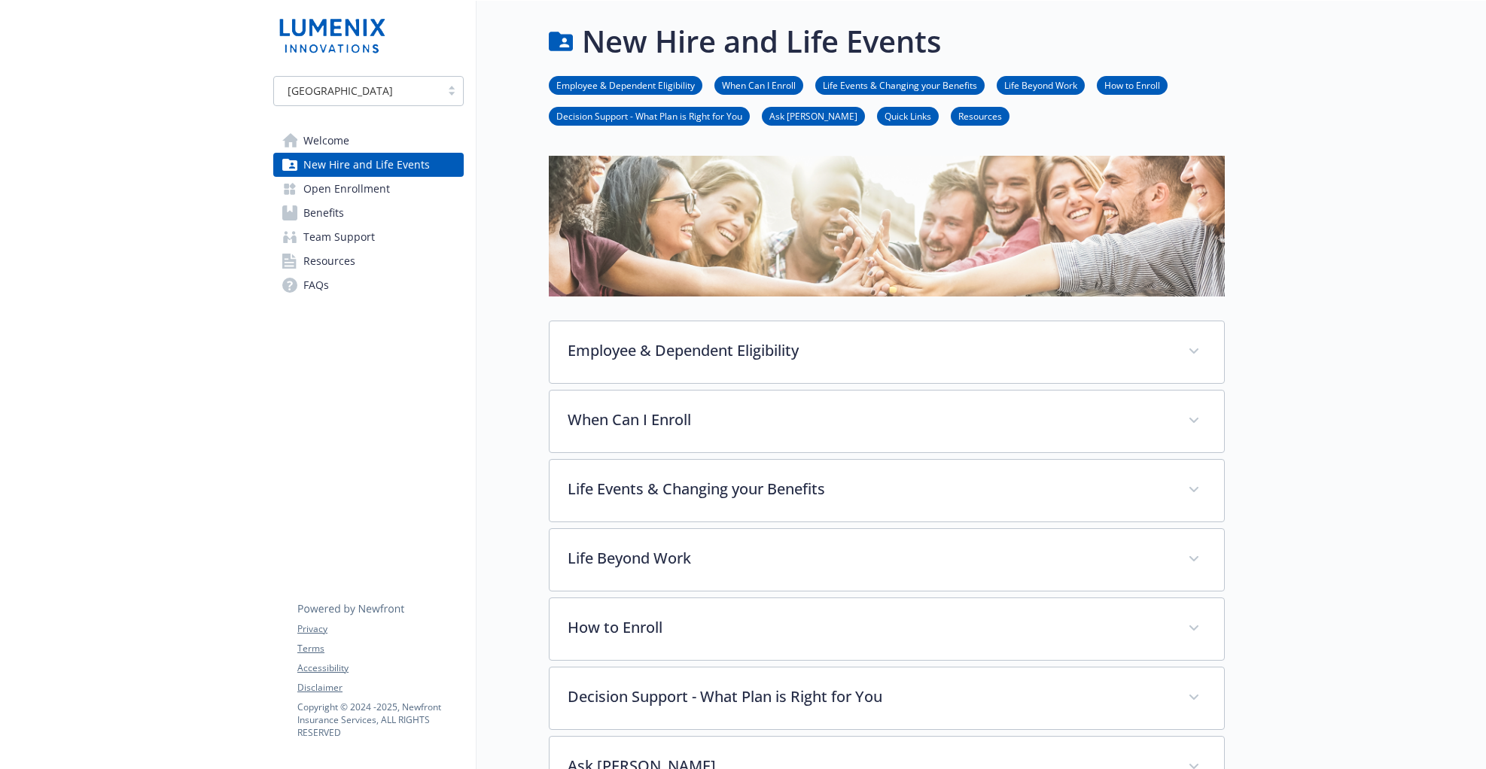
click at [345, 215] on link "Benefits" at bounding box center [368, 213] width 190 height 24
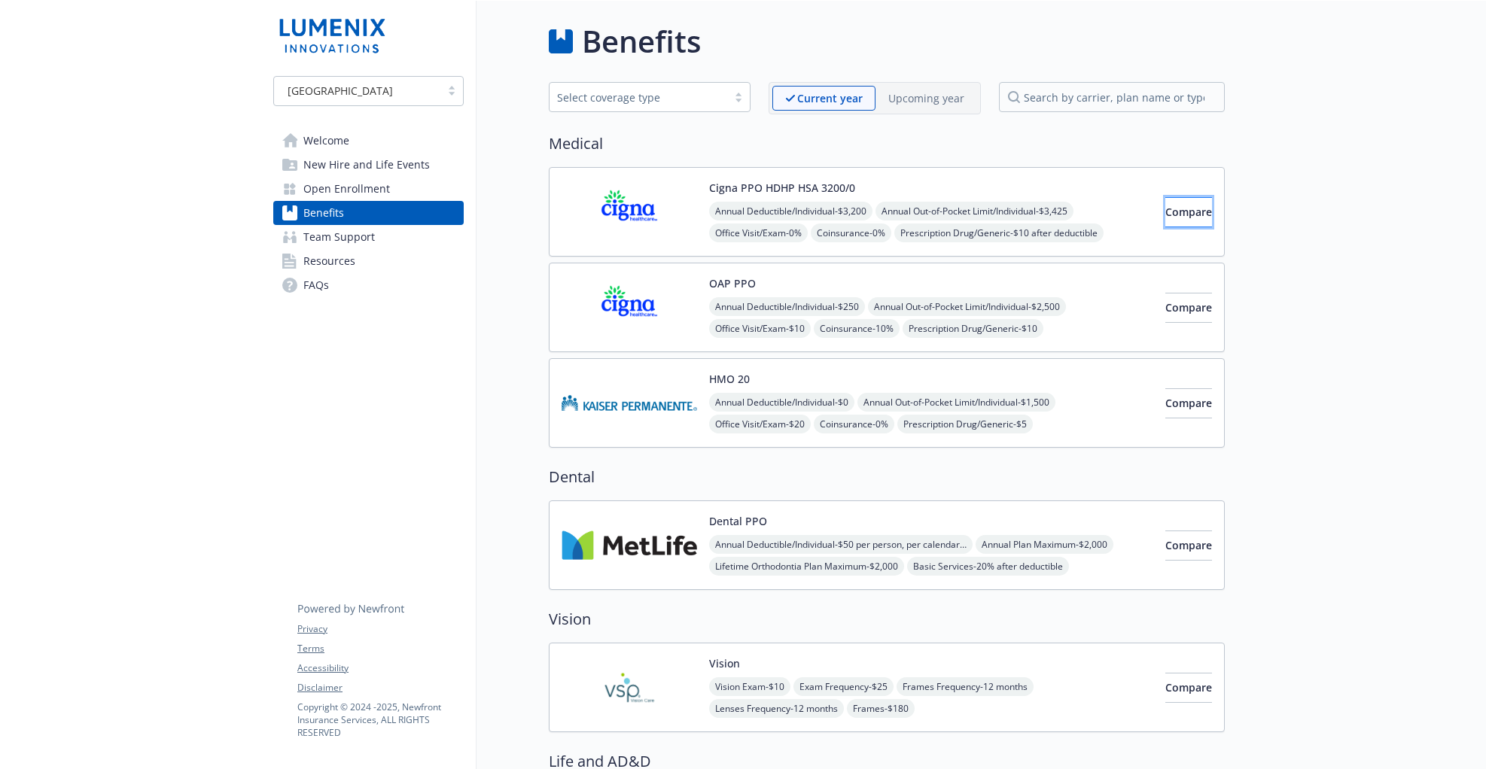
click at [1198, 209] on button "Compare" at bounding box center [1189, 212] width 47 height 30
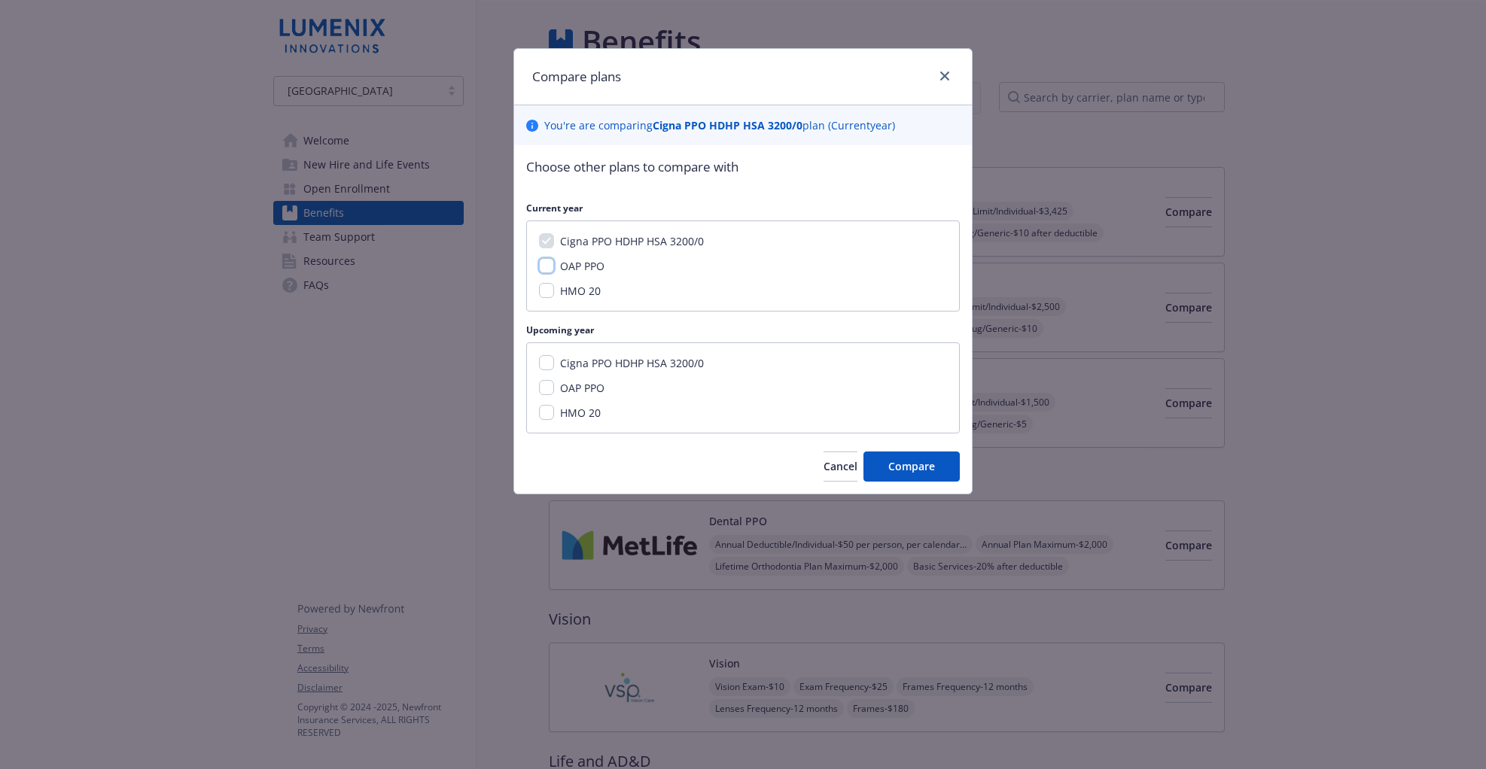
click at [545, 265] on input "OAP PPO" at bounding box center [546, 265] width 15 height 15
checkbox input "true"
click at [546, 361] on input "Cigna PPO HDHP HSA 3200/0" at bounding box center [546, 362] width 15 height 15
checkbox input "true"
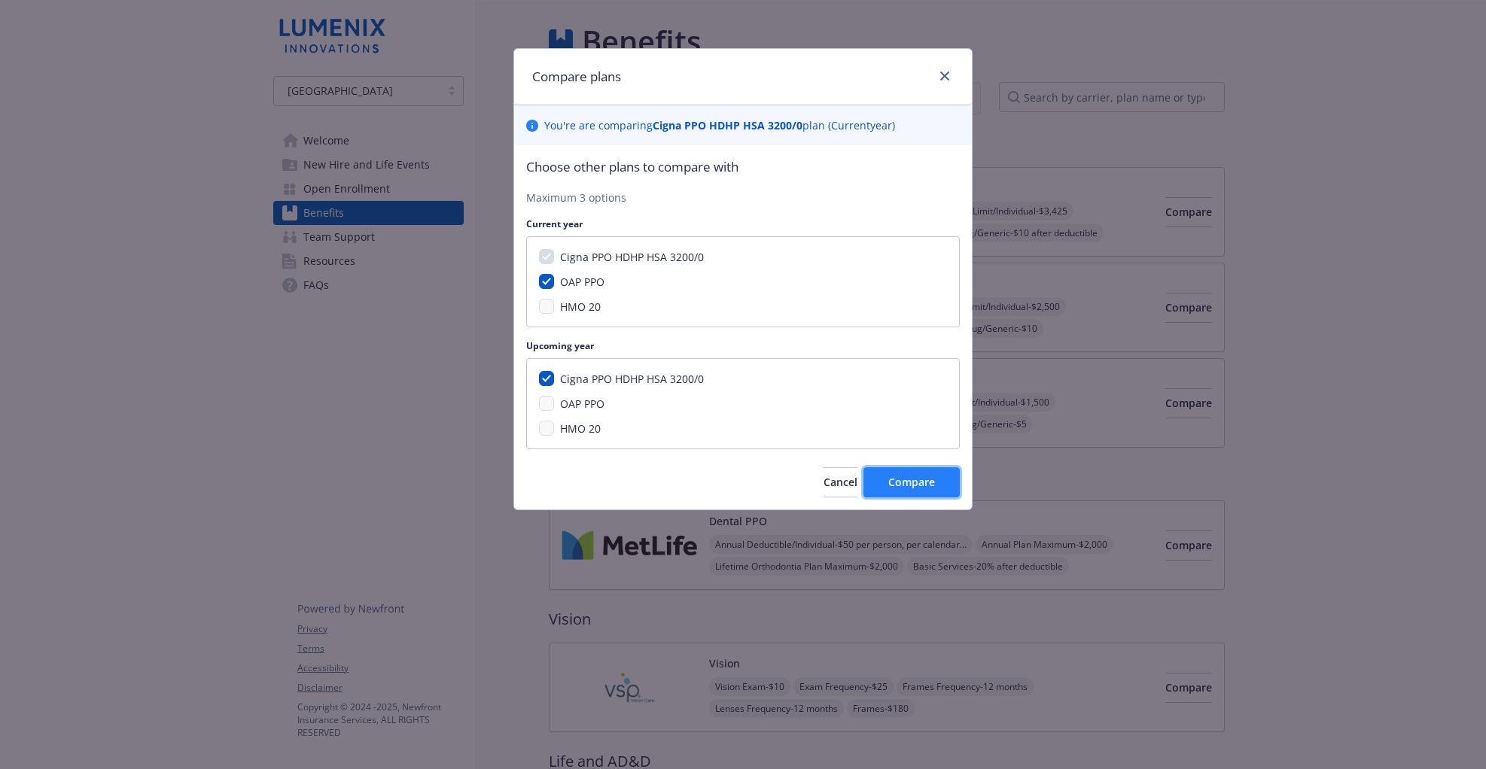
click at [917, 482] on span "Compare" at bounding box center [911, 482] width 47 height 14
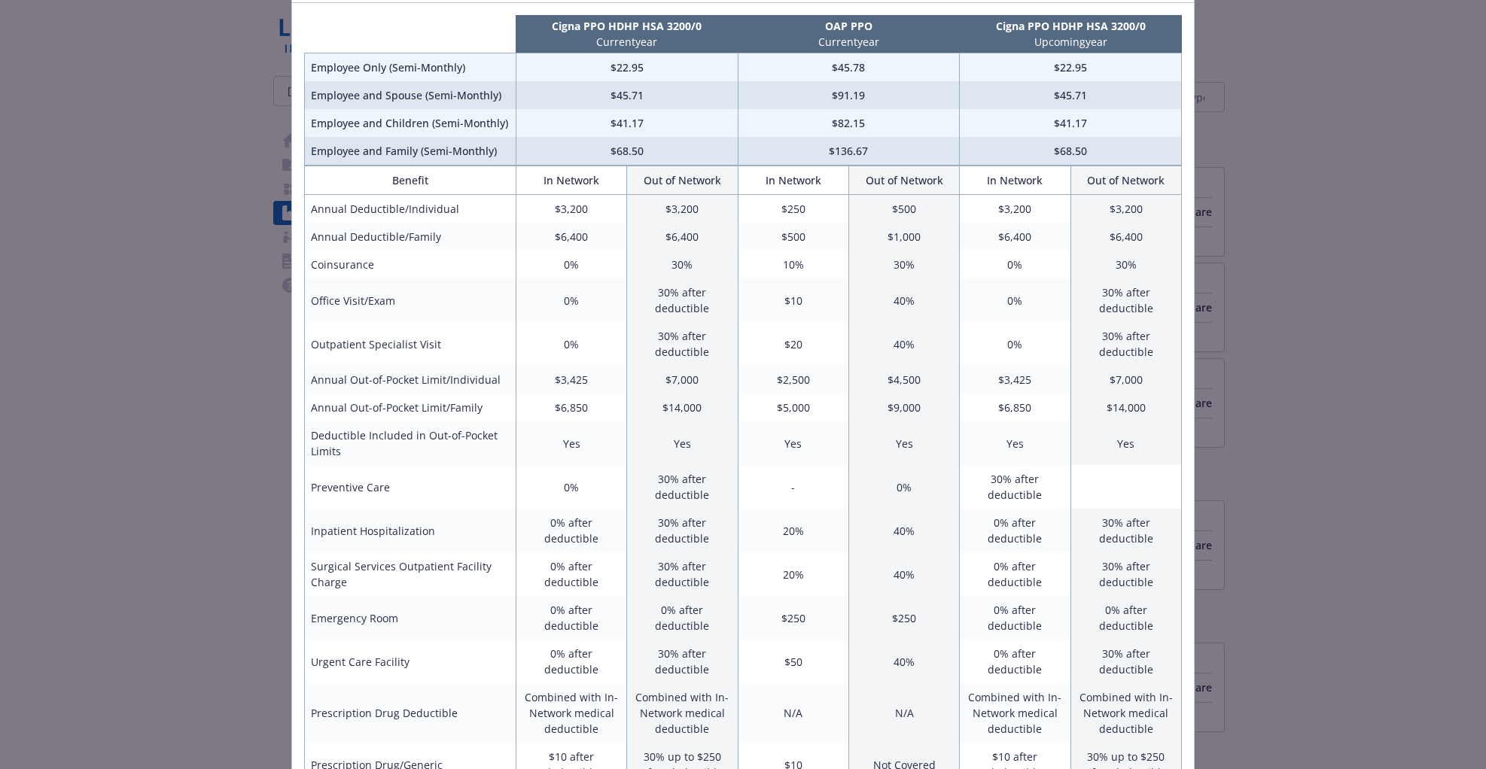
scroll to position [105, 0]
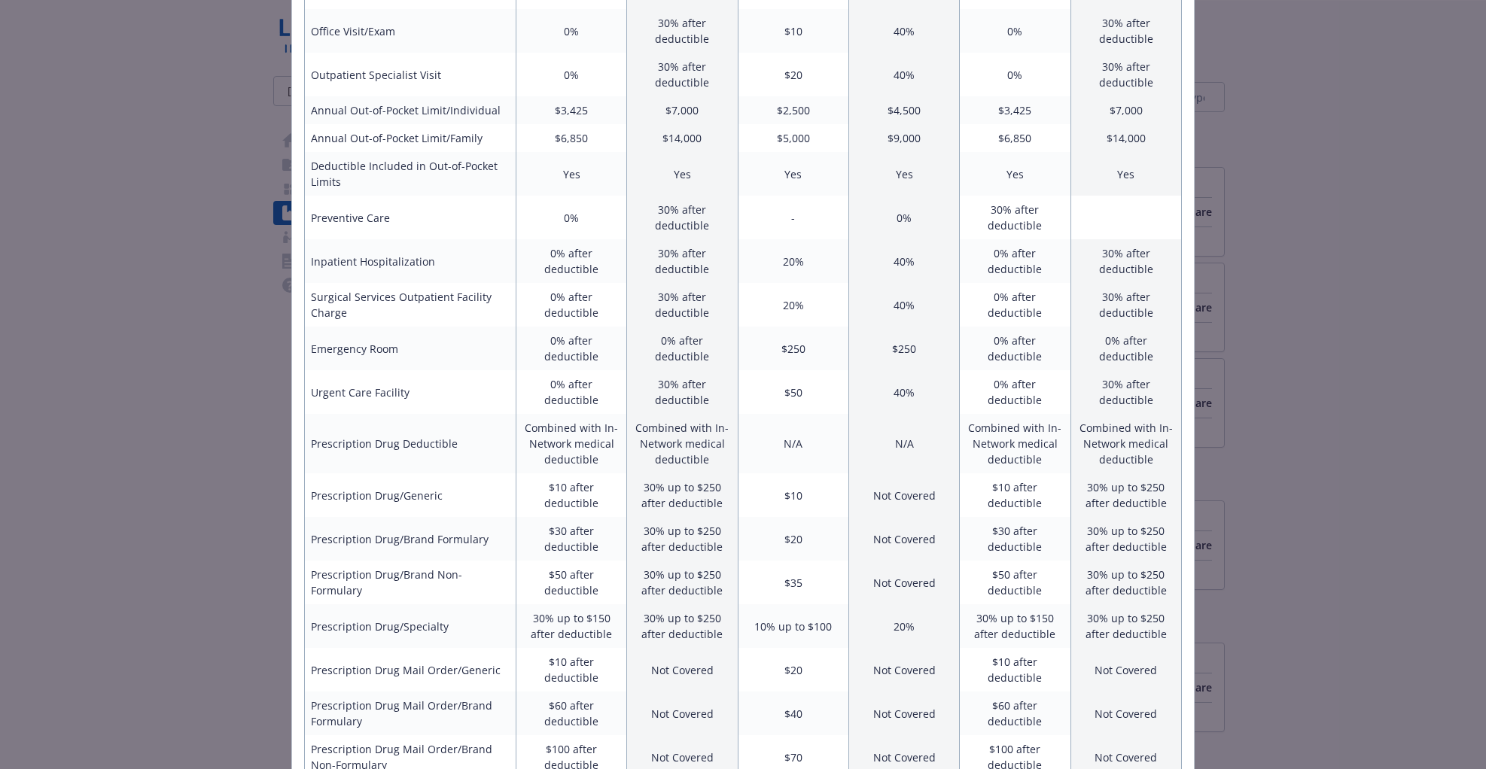
click at [88, 367] on div "Benefits Info Cigna PPO HDHP HSA 3200/0 Current year OAP PPO Current year Cigna…" at bounding box center [743, 384] width 1486 height 769
click at [99, 367] on div "Benefits Info Cigna PPO HDHP HSA 3200/0 Current year OAP PPO Current year Cigna…" at bounding box center [743, 384] width 1486 height 769
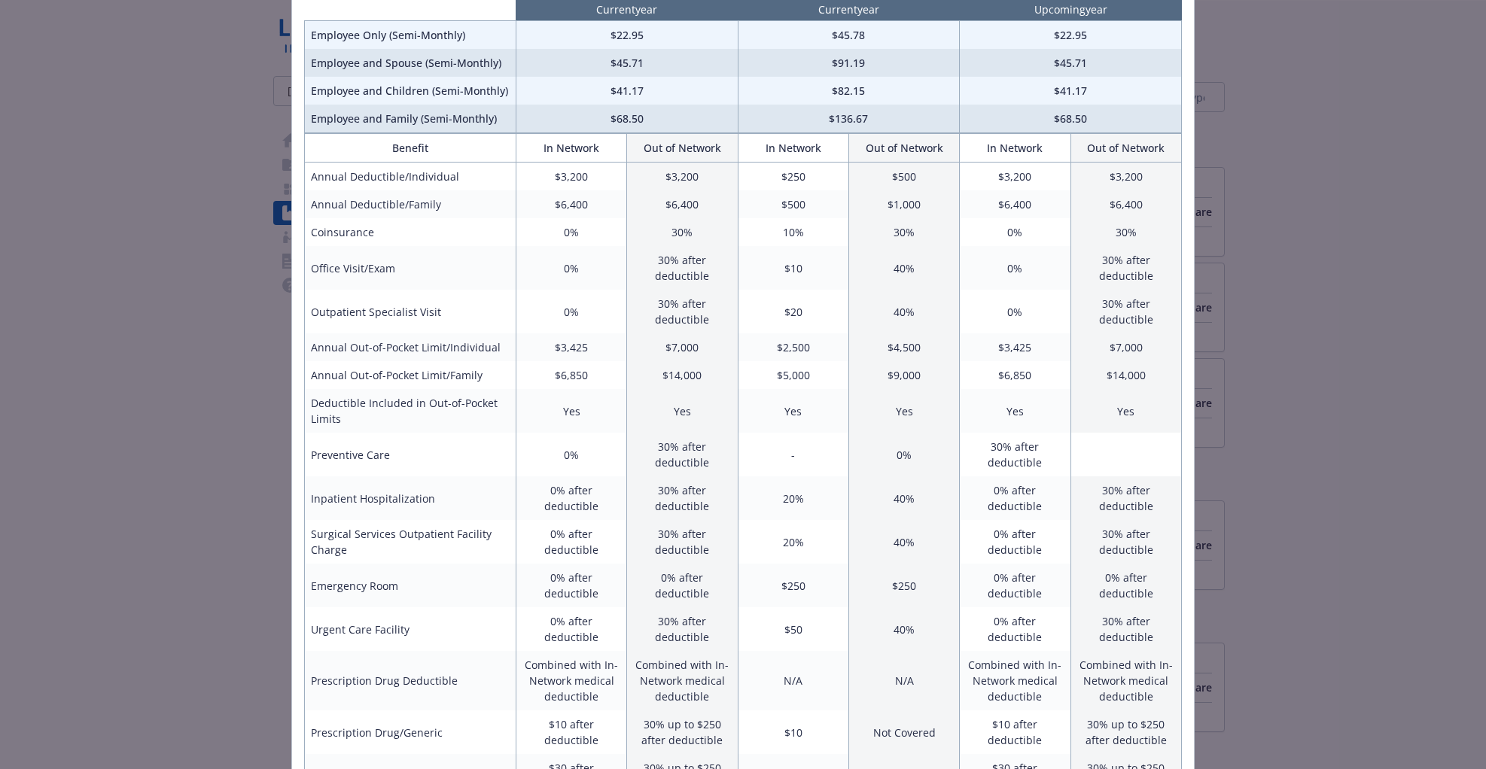
scroll to position [0, 0]
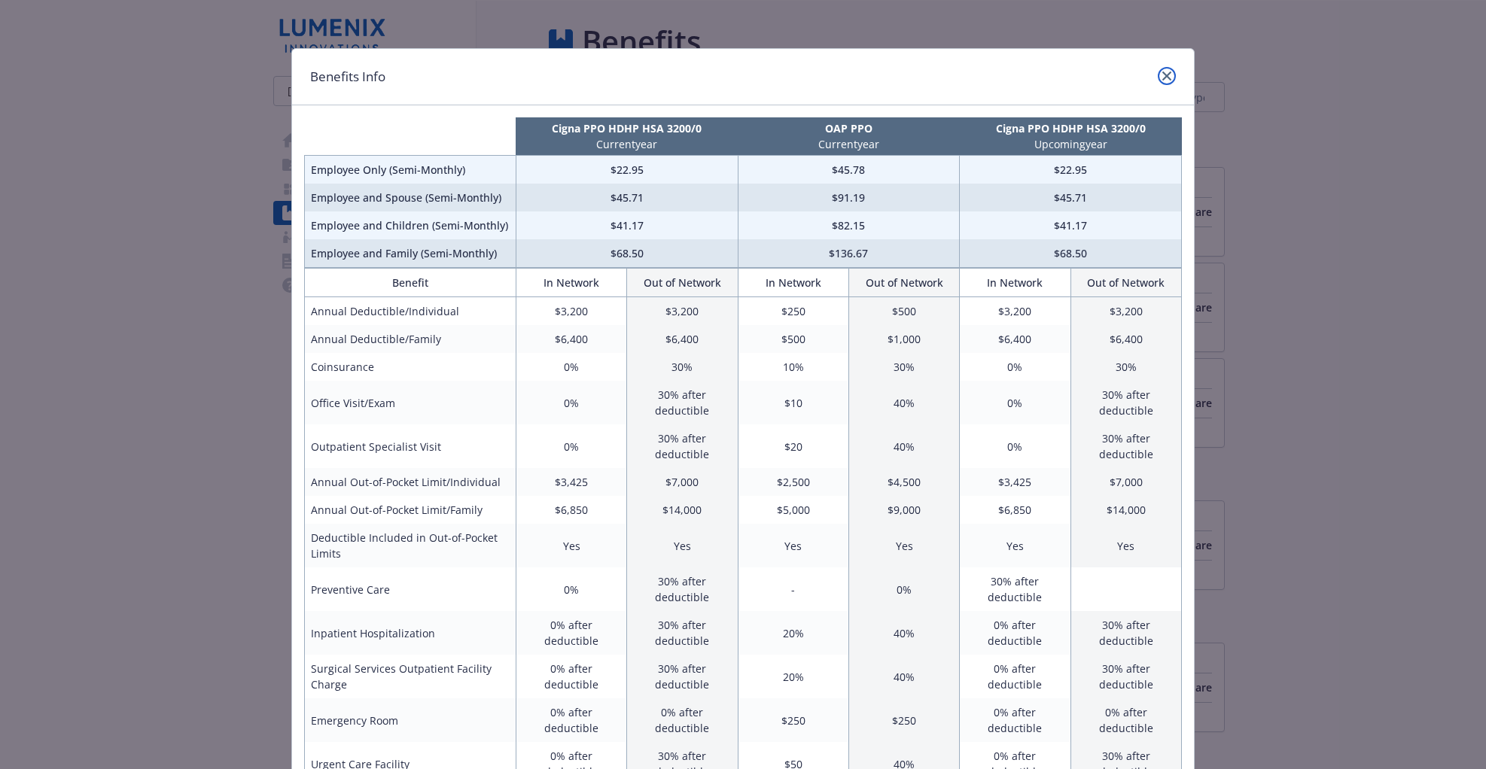
click at [1172, 76] on link "close" at bounding box center [1167, 76] width 18 height 18
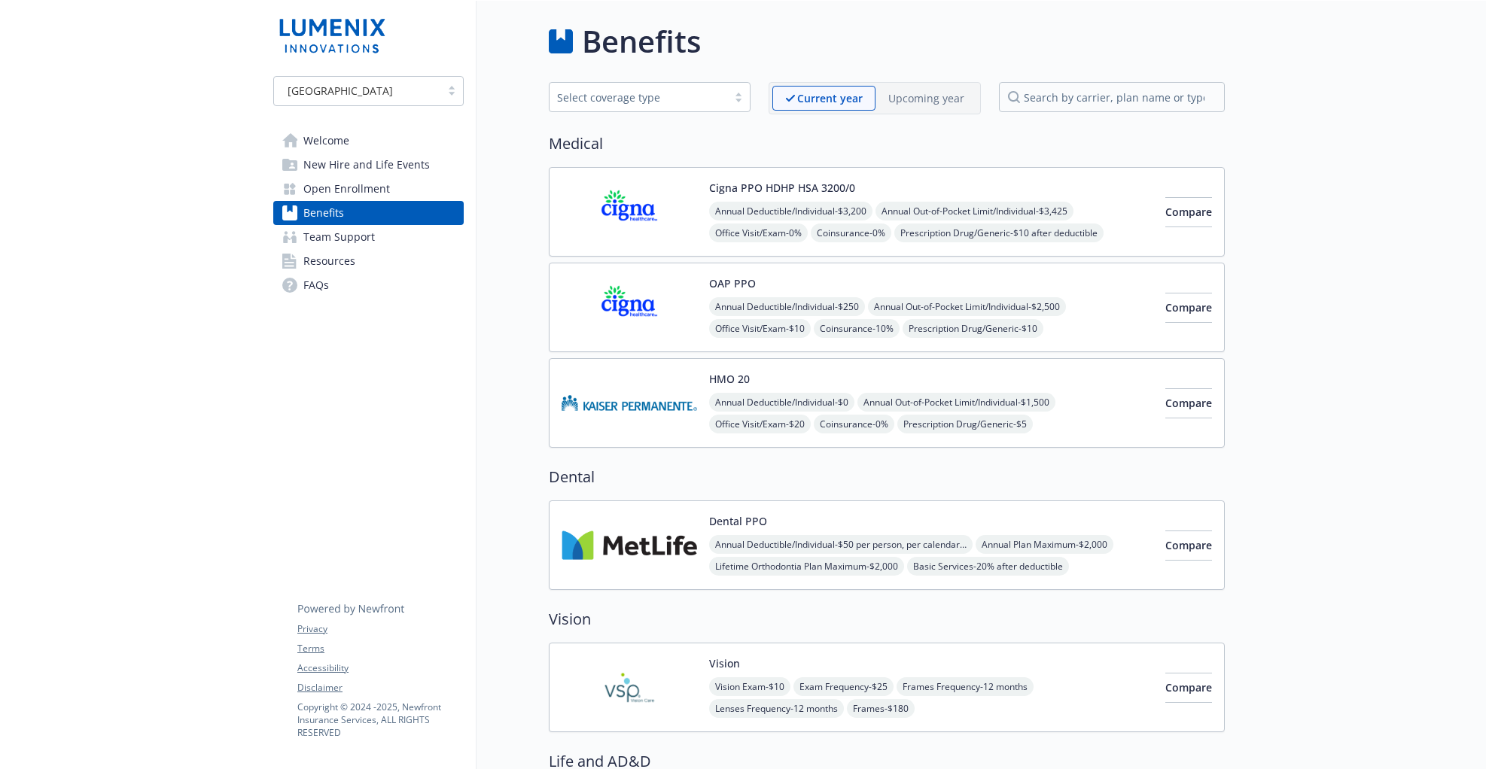
click at [331, 212] on span "Benefits" at bounding box center [323, 213] width 41 height 24
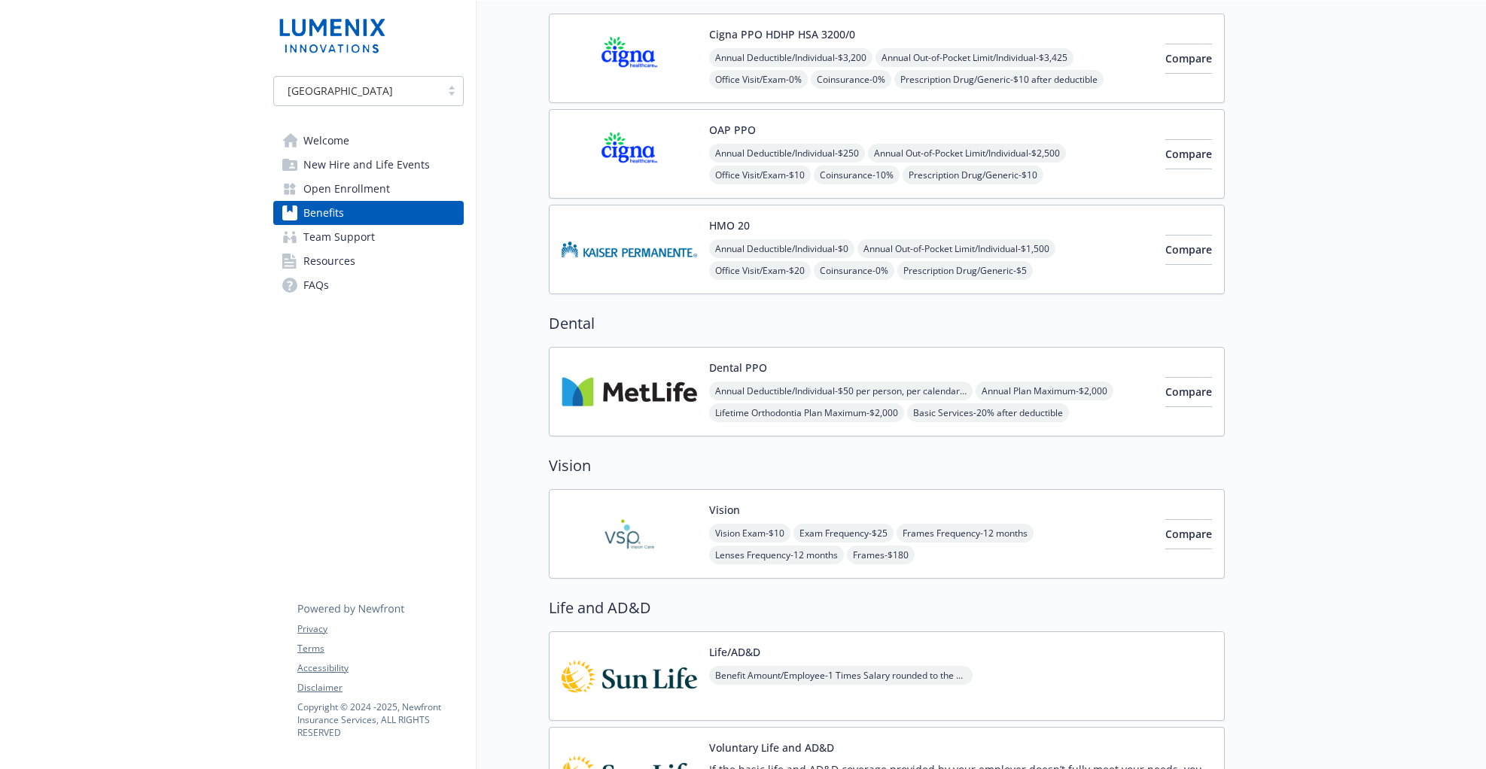
scroll to position [154, 0]
click at [653, 385] on img at bounding box center [630, 391] width 136 height 64
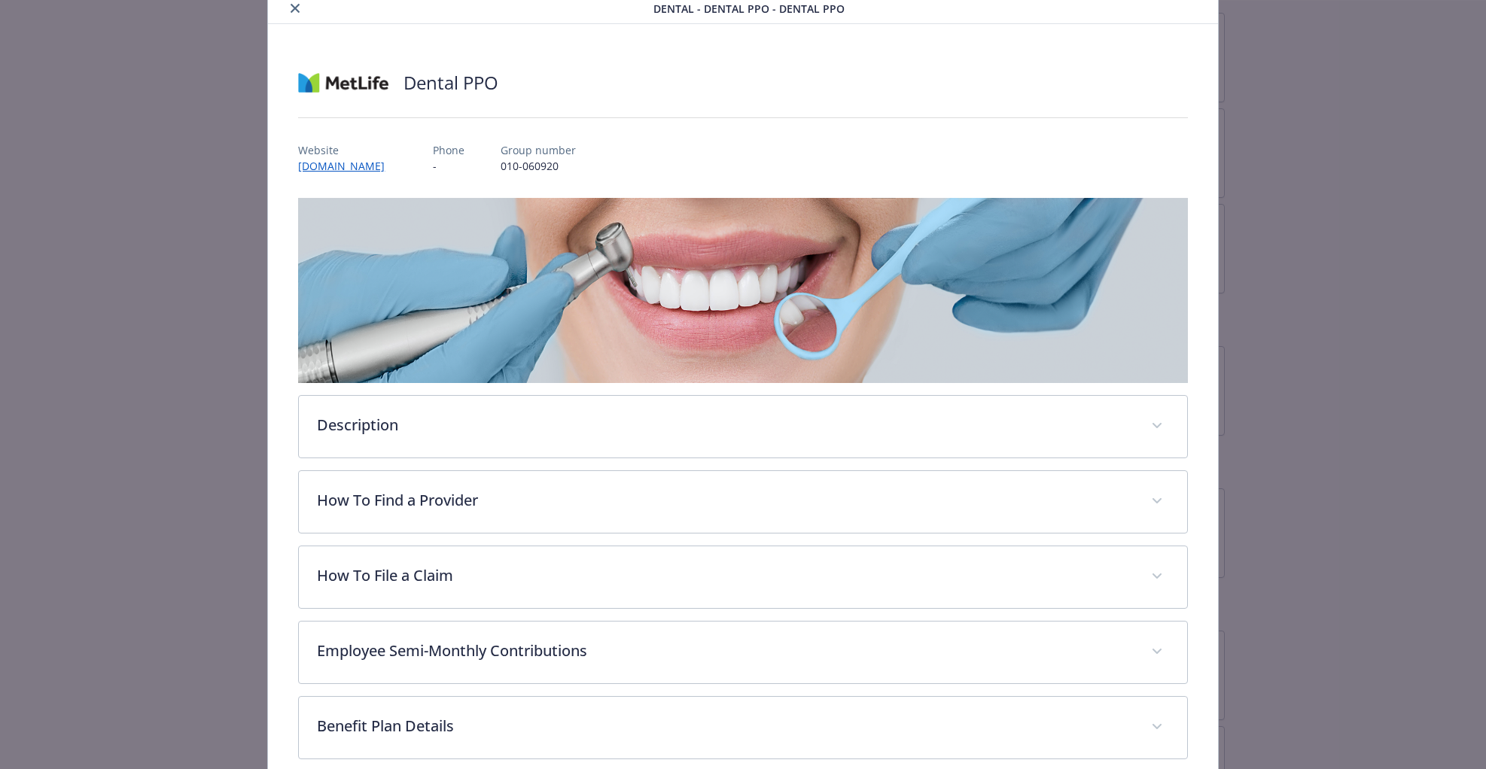
scroll to position [131, 0]
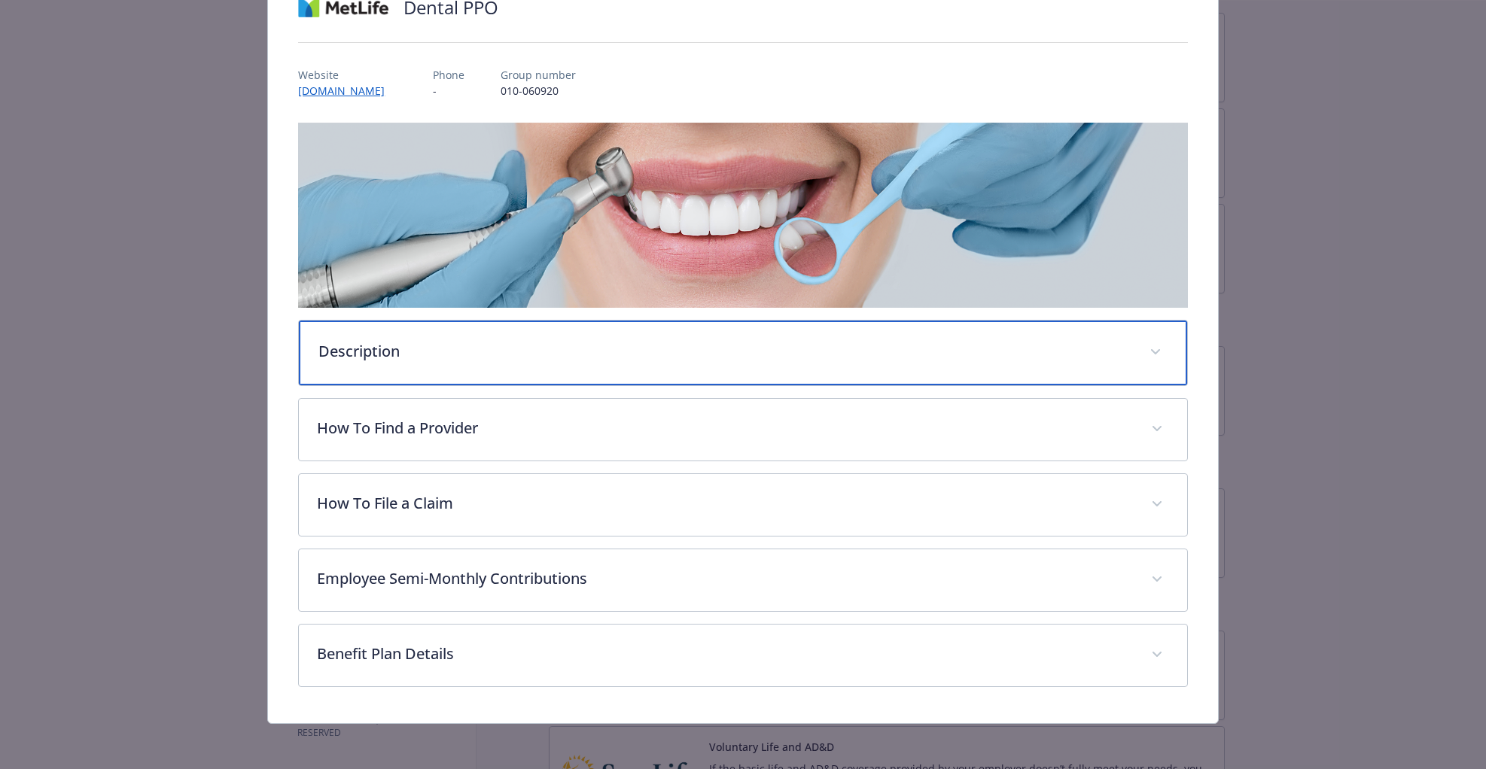
click at [404, 356] on p "Description" at bounding box center [724, 351] width 812 height 23
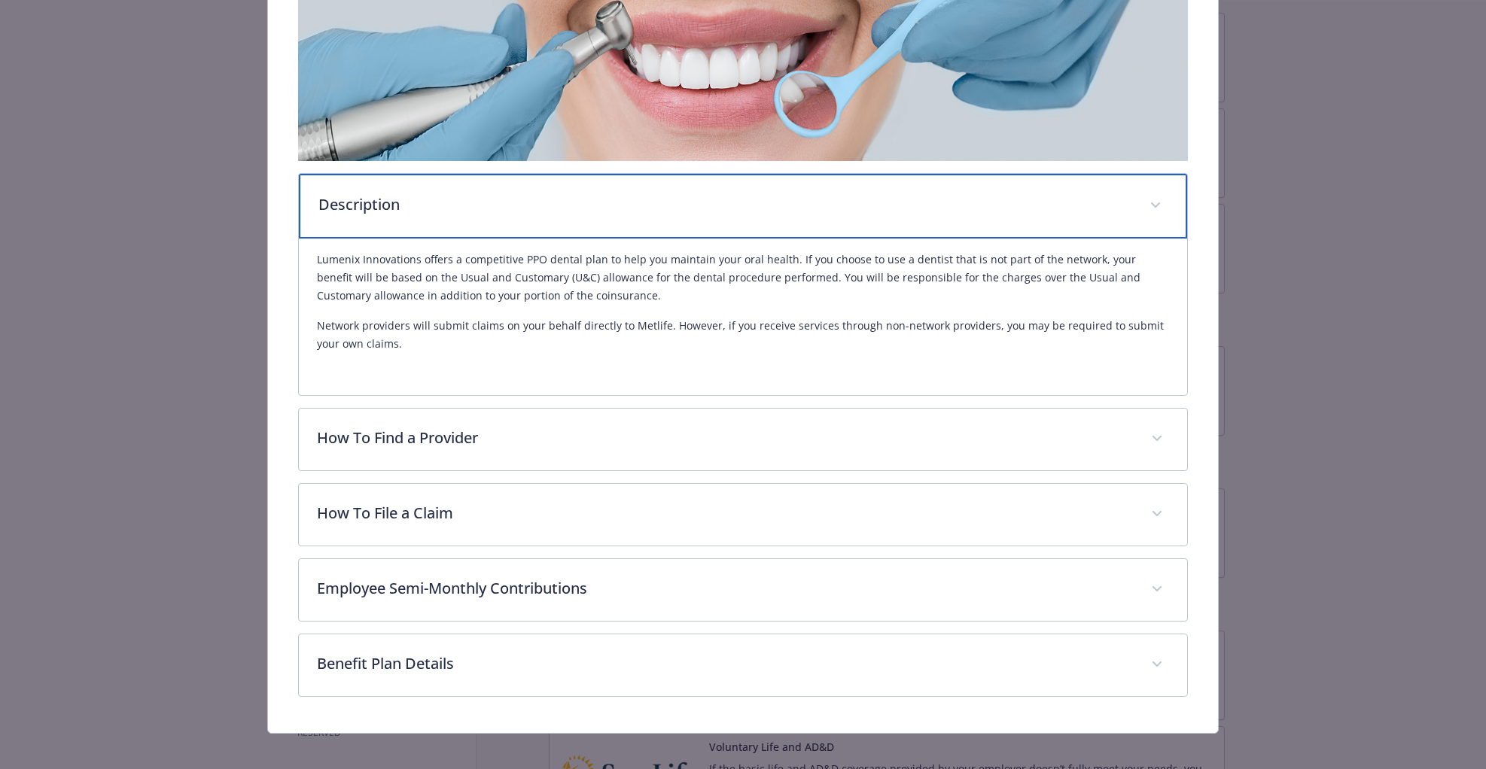
scroll to position [291, 0]
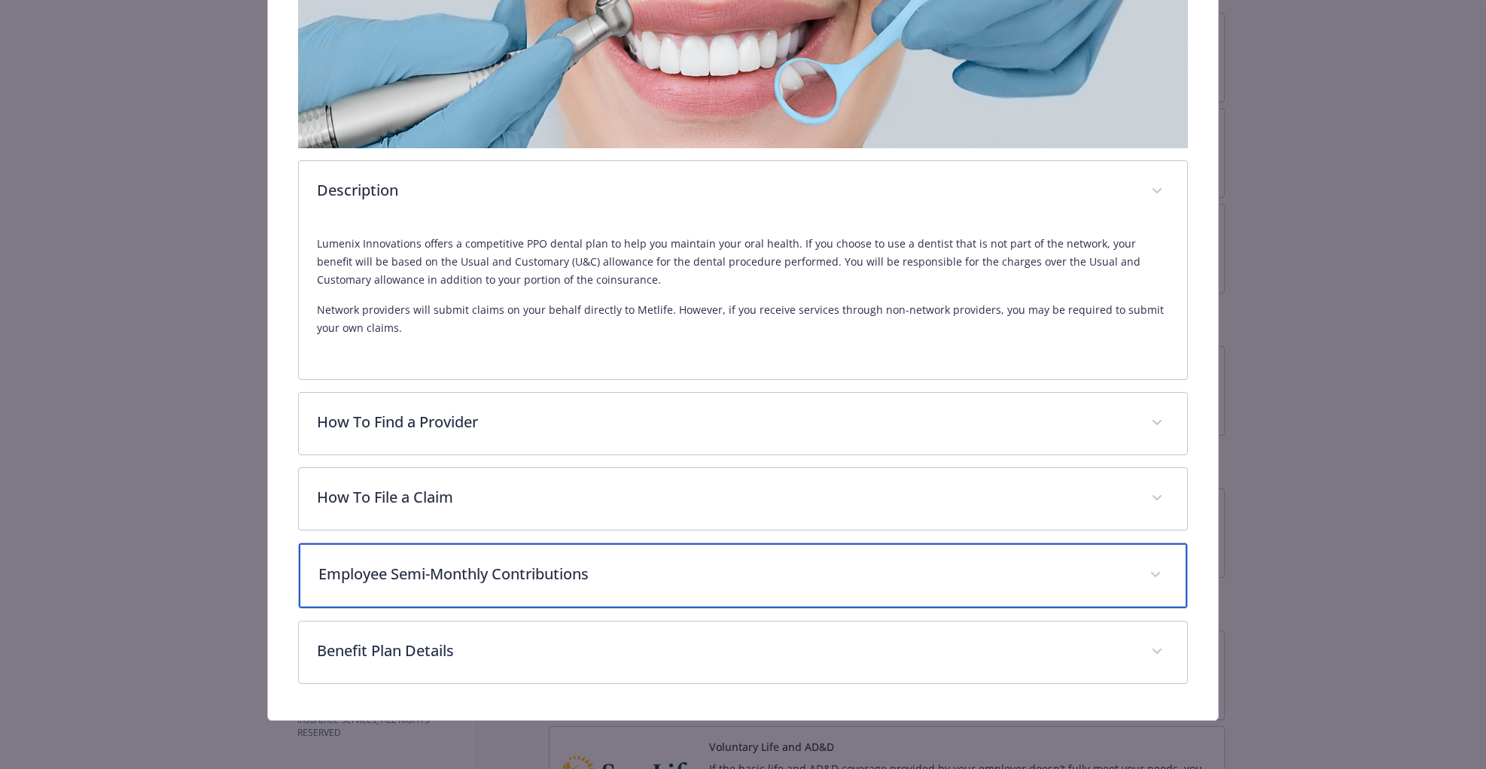
click at [467, 576] on p "Employee Semi-Monthly Contributions" at bounding box center [724, 574] width 812 height 23
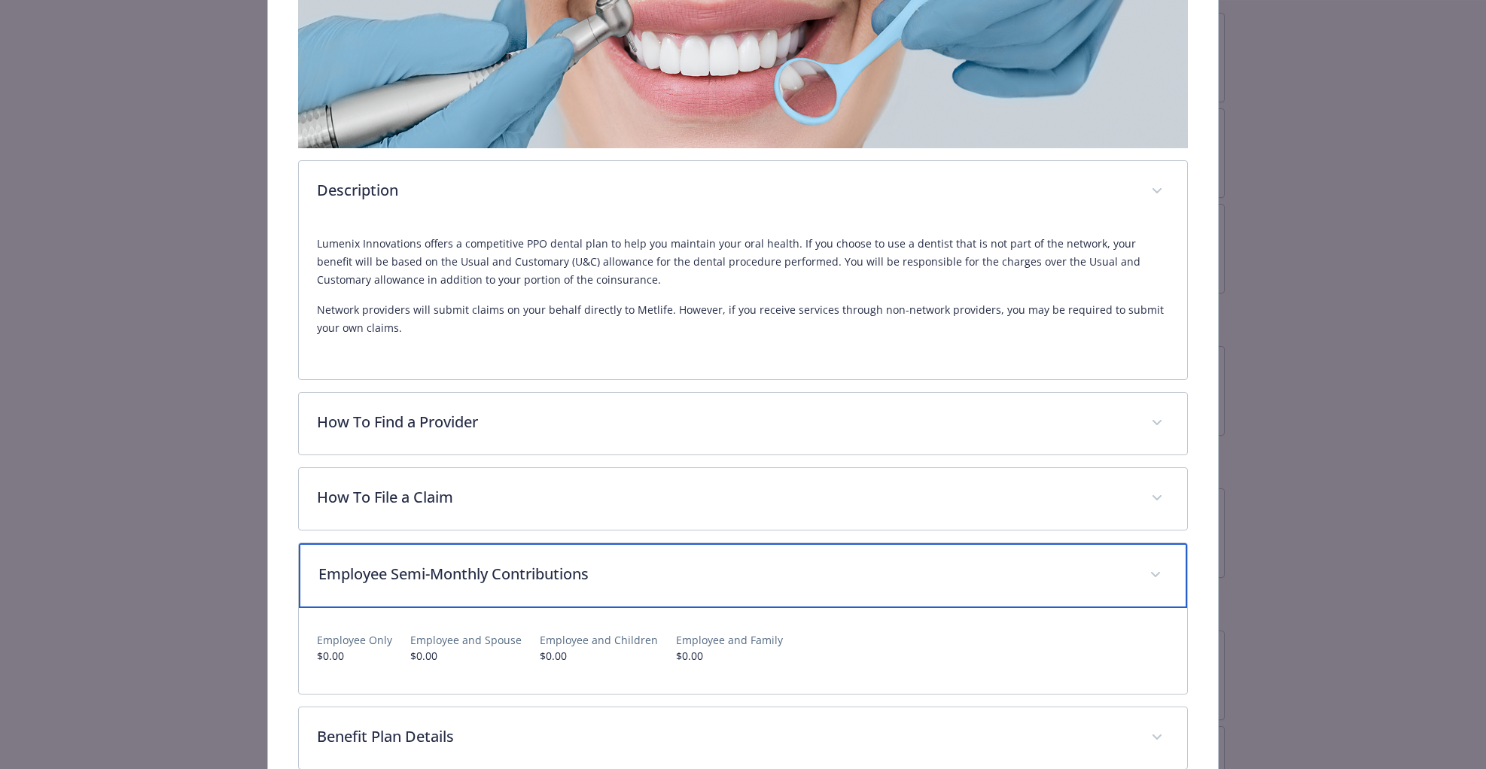
scroll to position [376, 0]
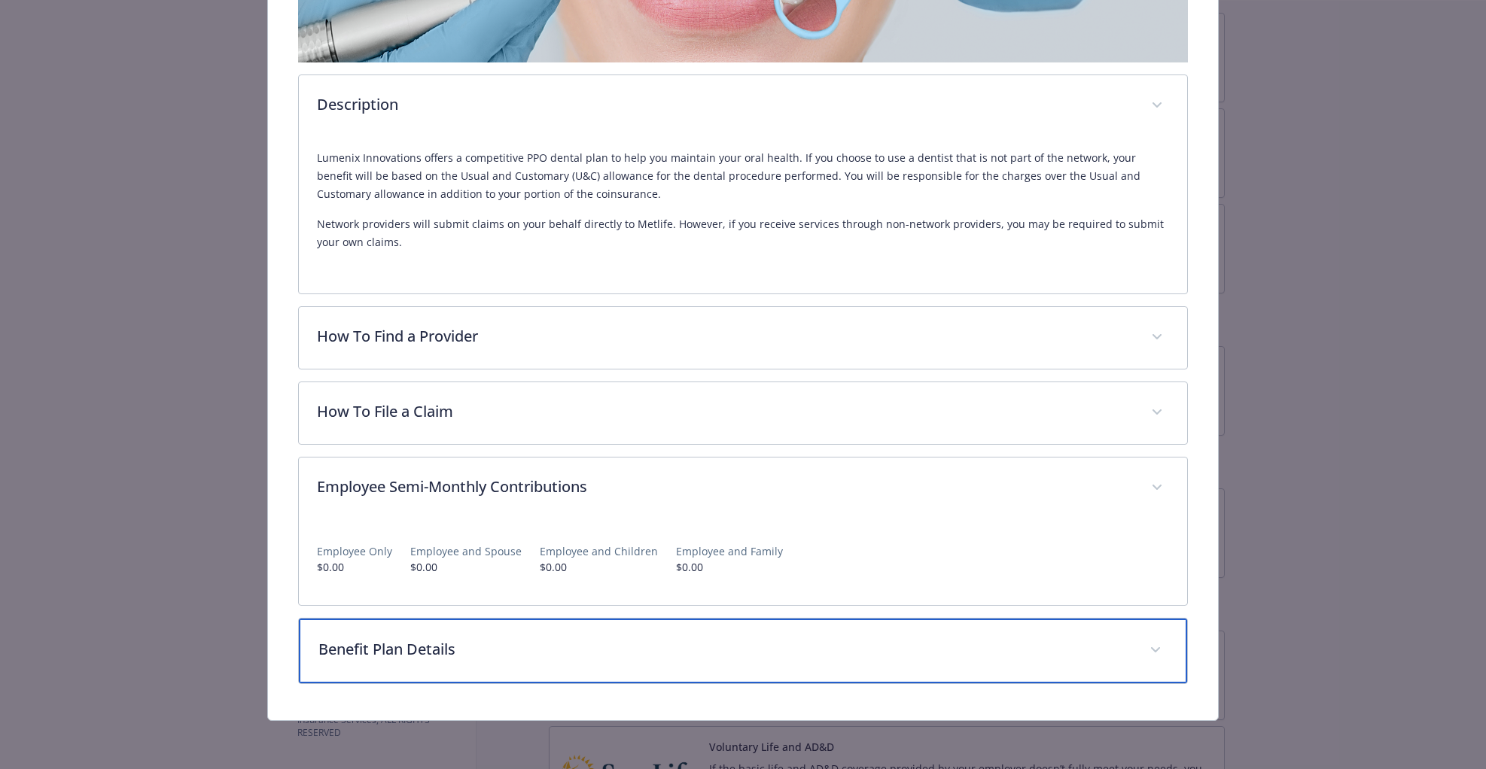
click at [392, 655] on p "Benefit Plan Details" at bounding box center [724, 649] width 812 height 23
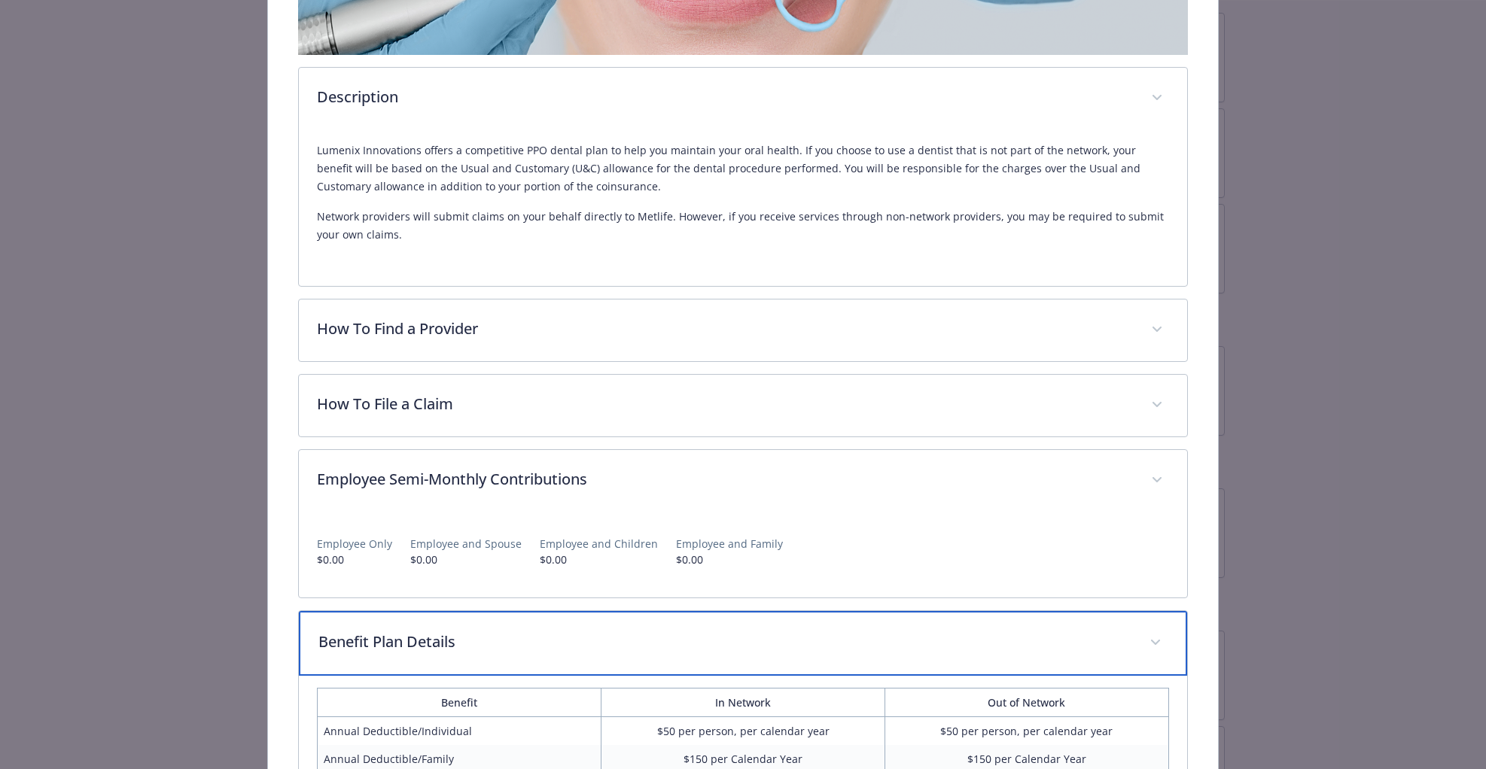
scroll to position [303, 0]
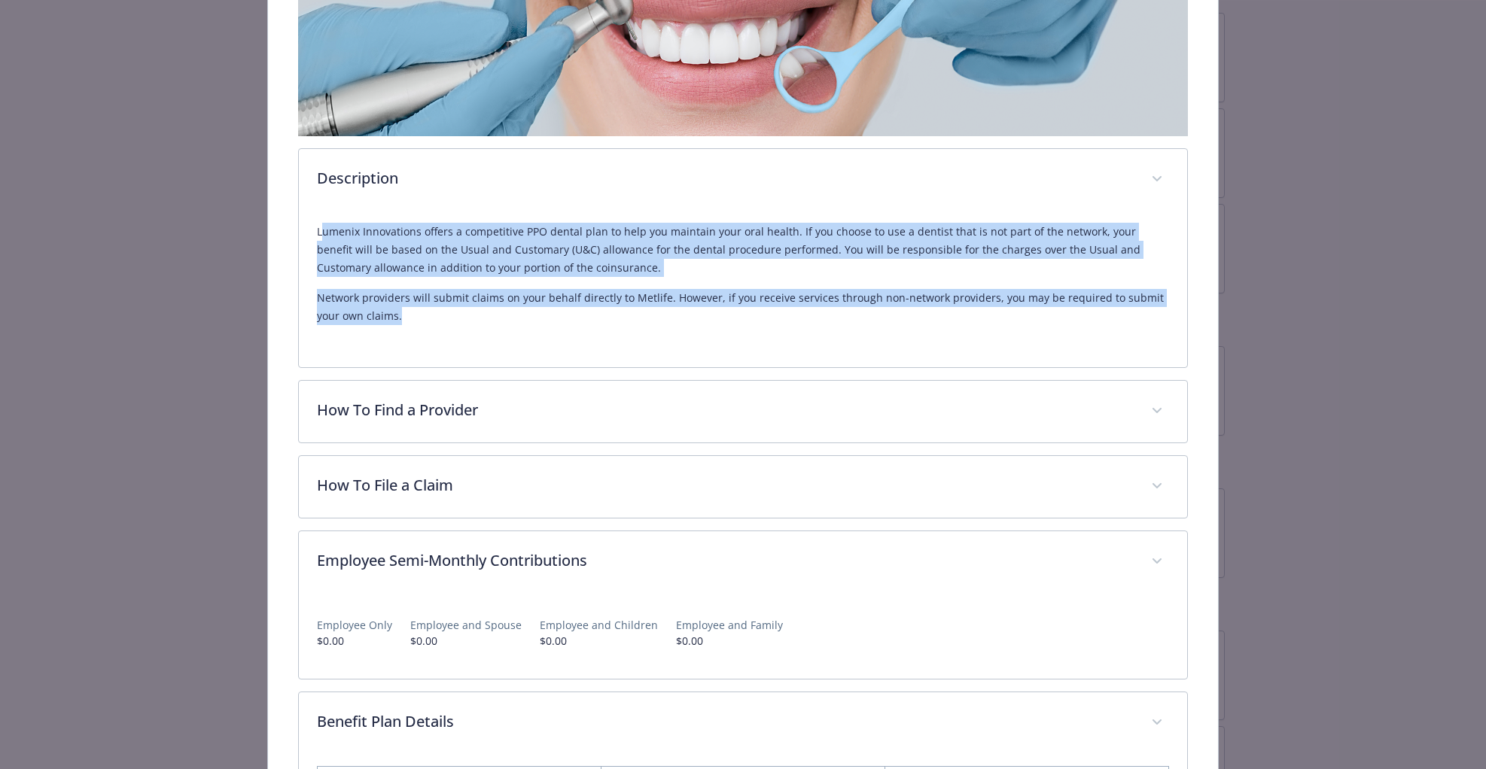
drag, startPoint x: 322, startPoint y: 230, endPoint x: 784, endPoint y: 311, distance: 468.7
click at [784, 311] on div "Lumenix Innovations offers a competitive PPO dental plan to help you maintain y…" at bounding box center [743, 274] width 852 height 102
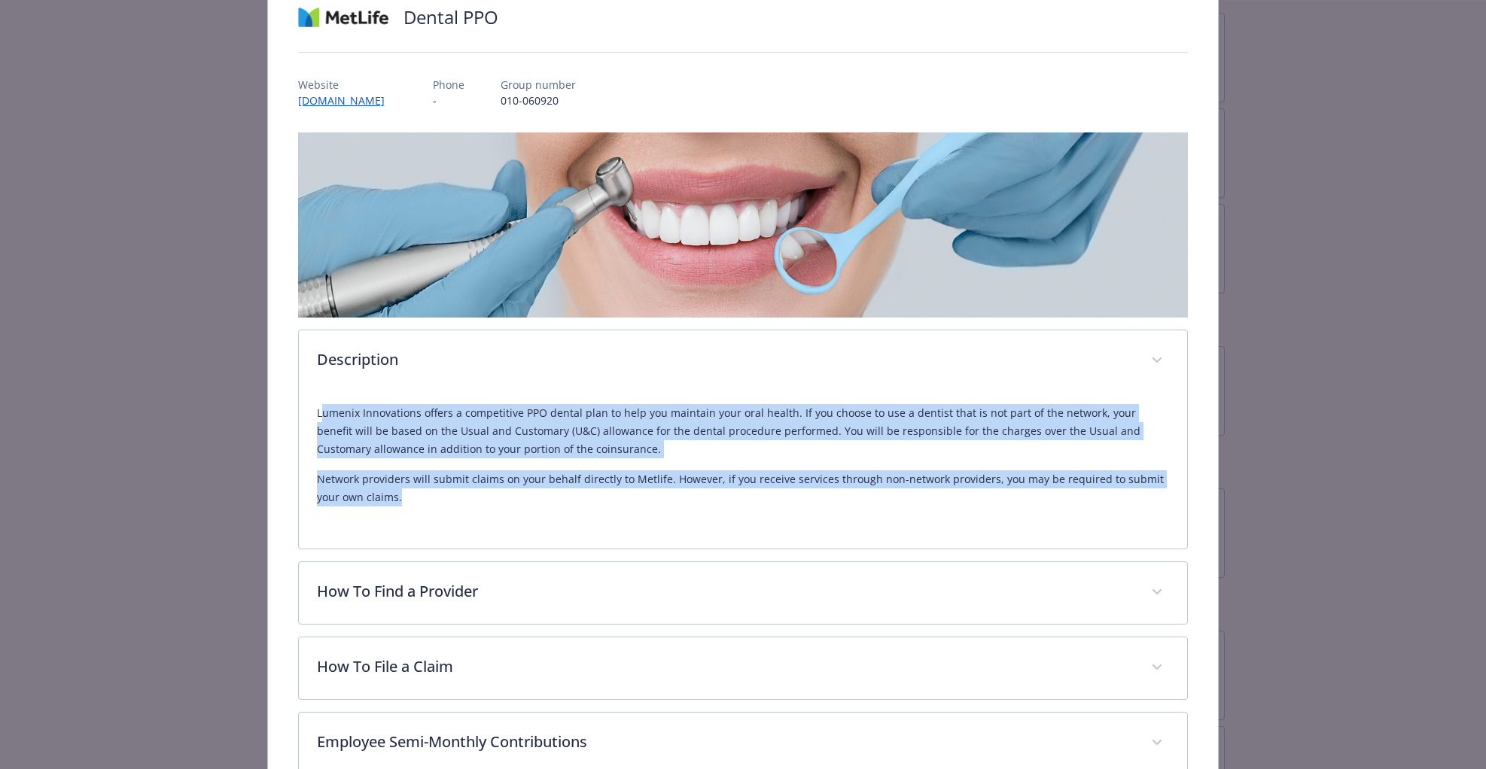
scroll to position [0, 0]
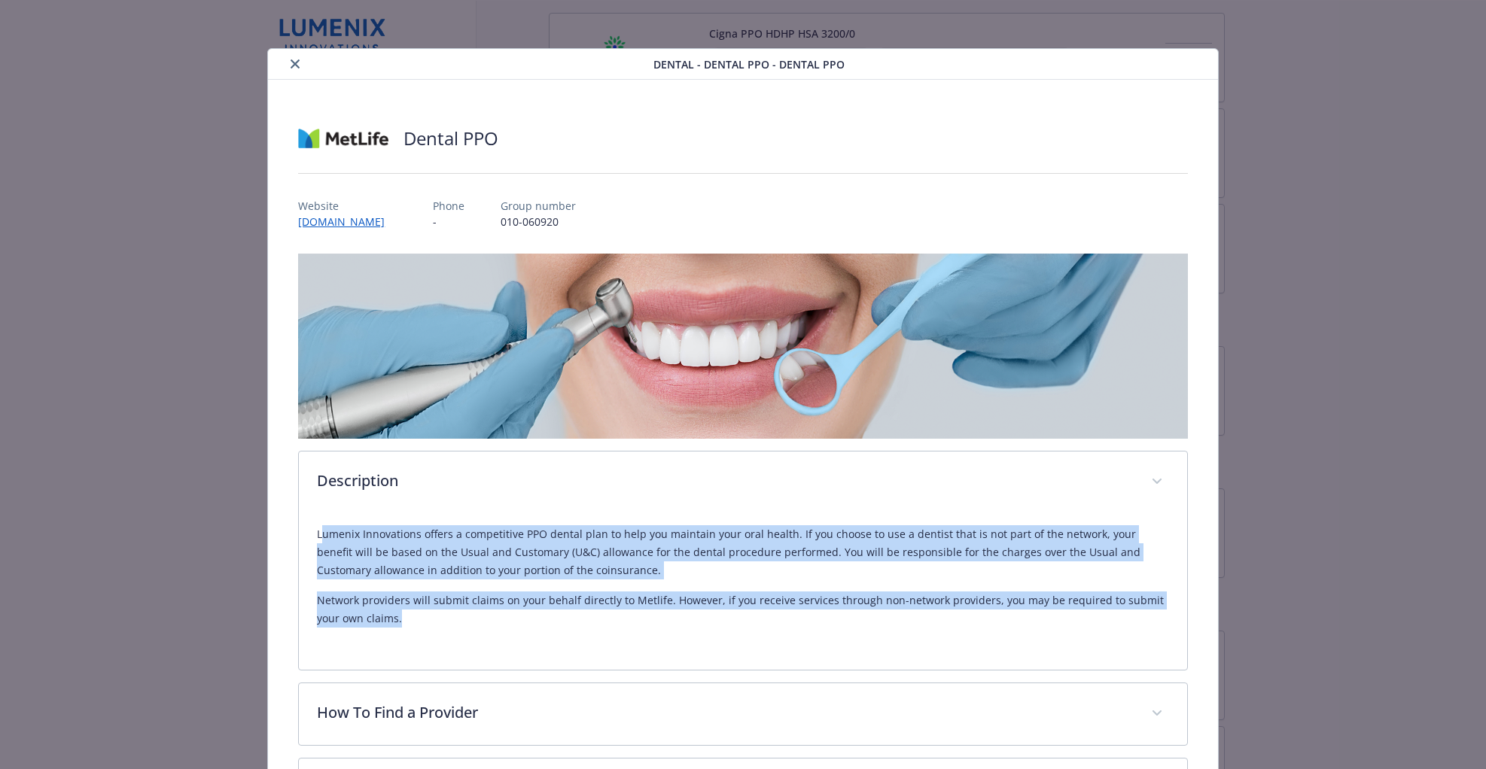
click at [297, 62] on icon "close" at bounding box center [295, 63] width 9 height 9
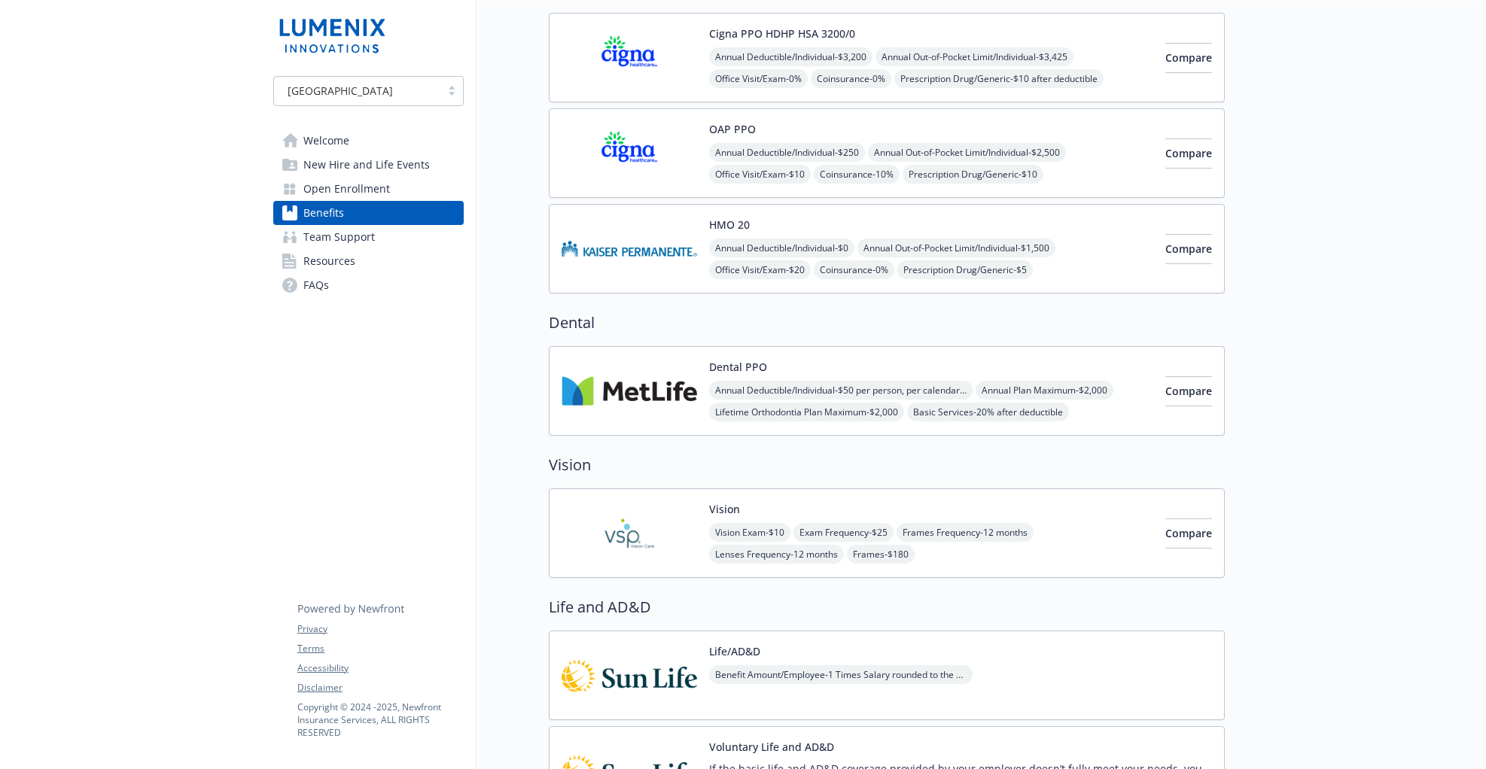
click at [351, 190] on span "Open Enrollment" at bounding box center [346, 189] width 87 height 24
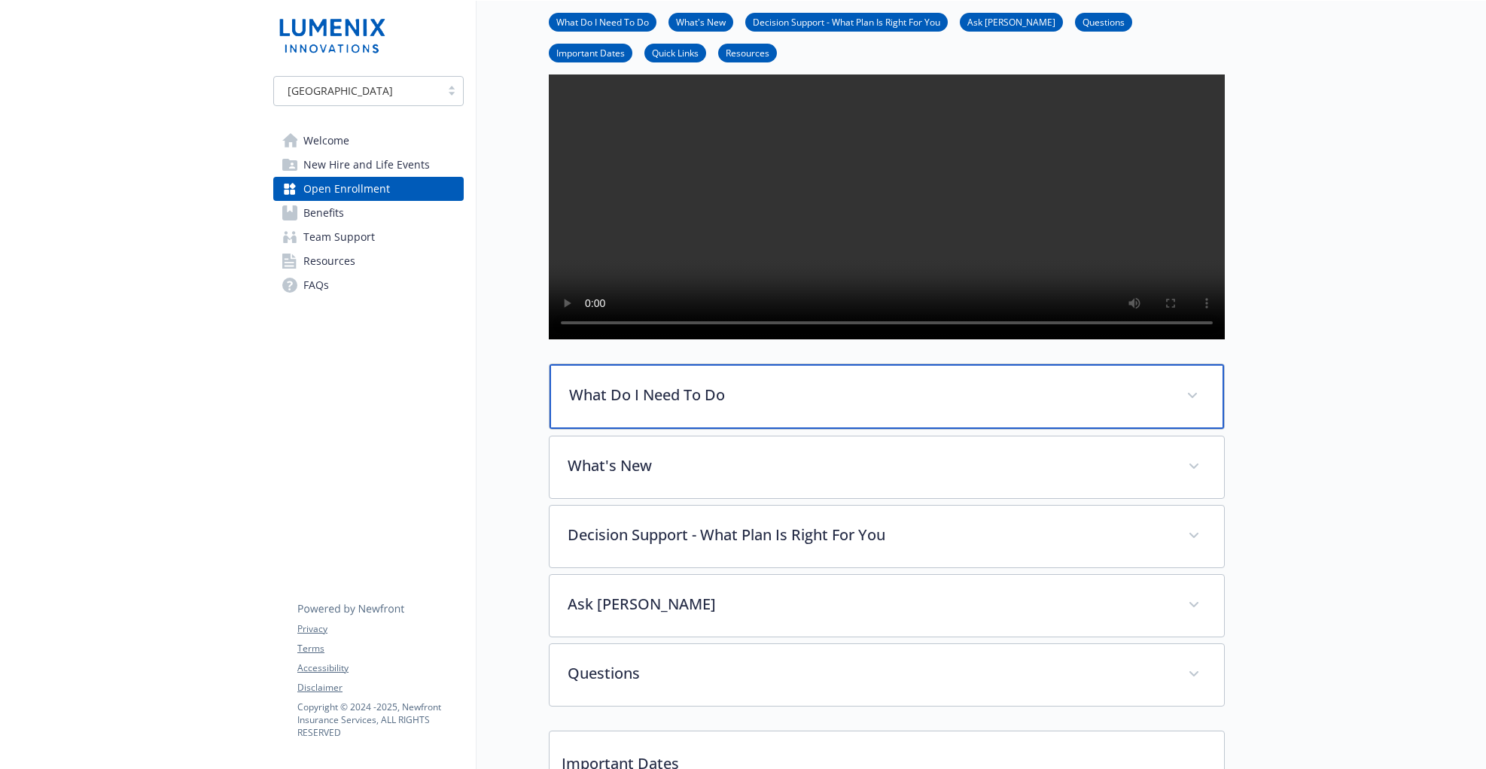
click at [724, 407] on p "What Do I Need To Do" at bounding box center [868, 395] width 599 height 23
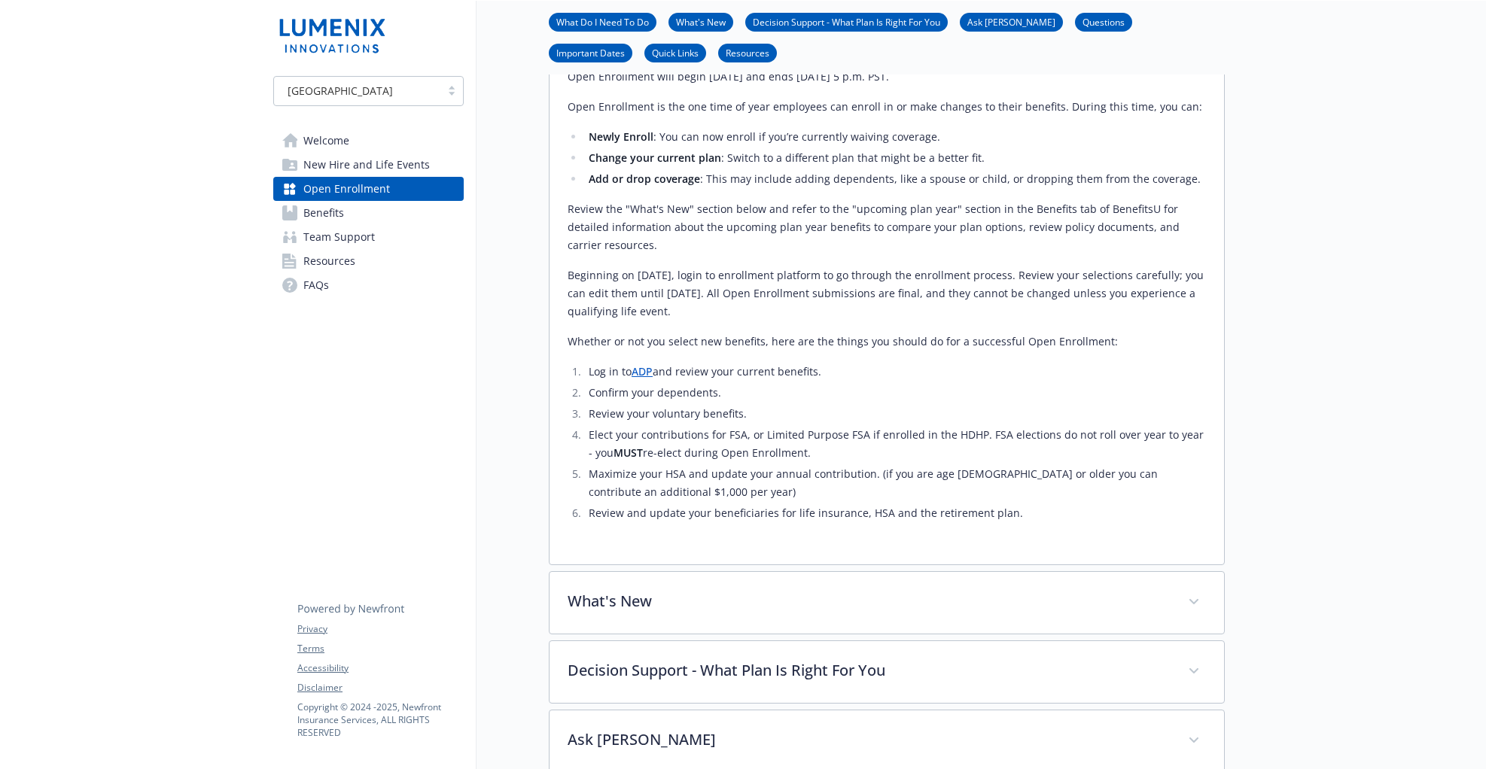
scroll to position [561, 0]
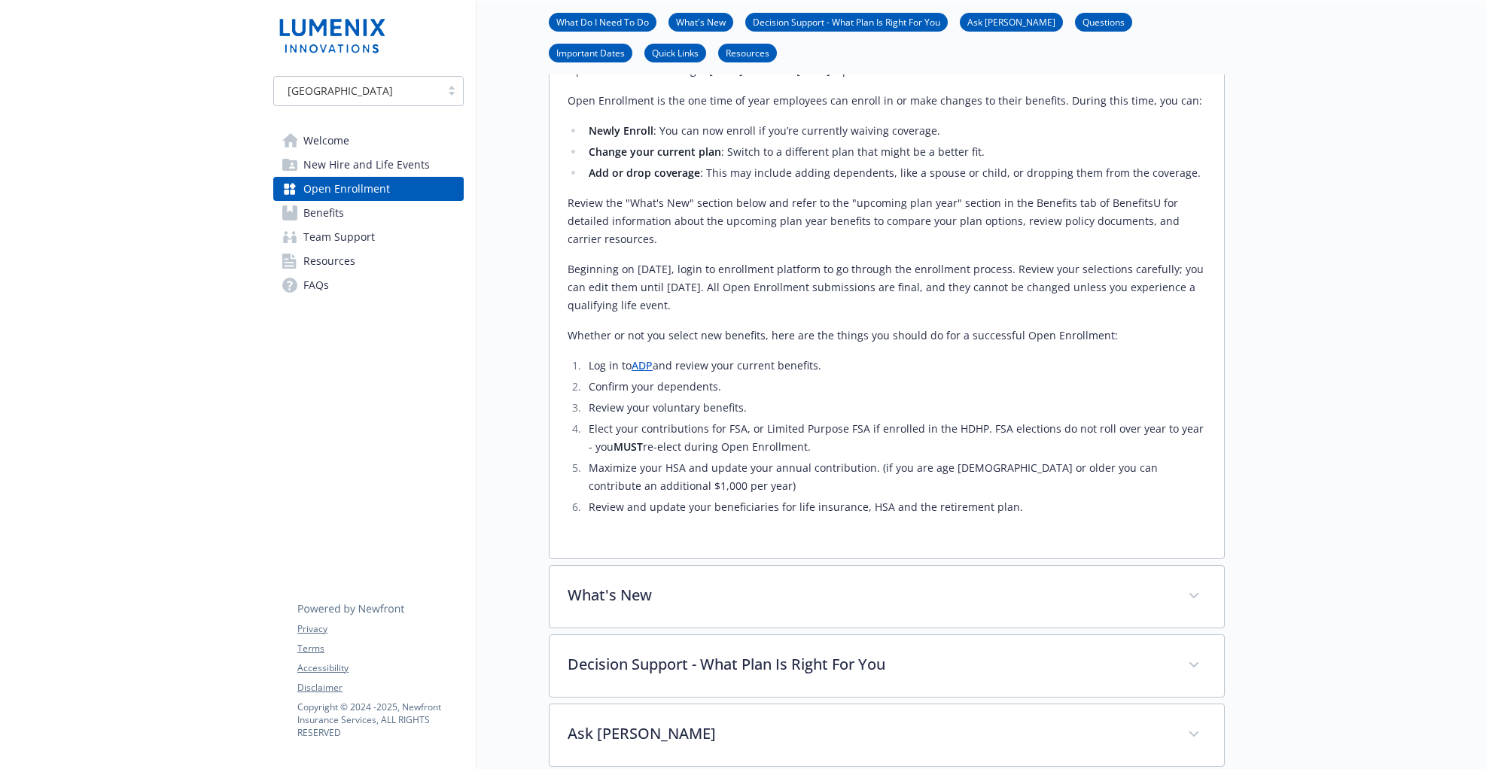
click at [321, 140] on span "Welcome" at bounding box center [326, 141] width 46 height 24
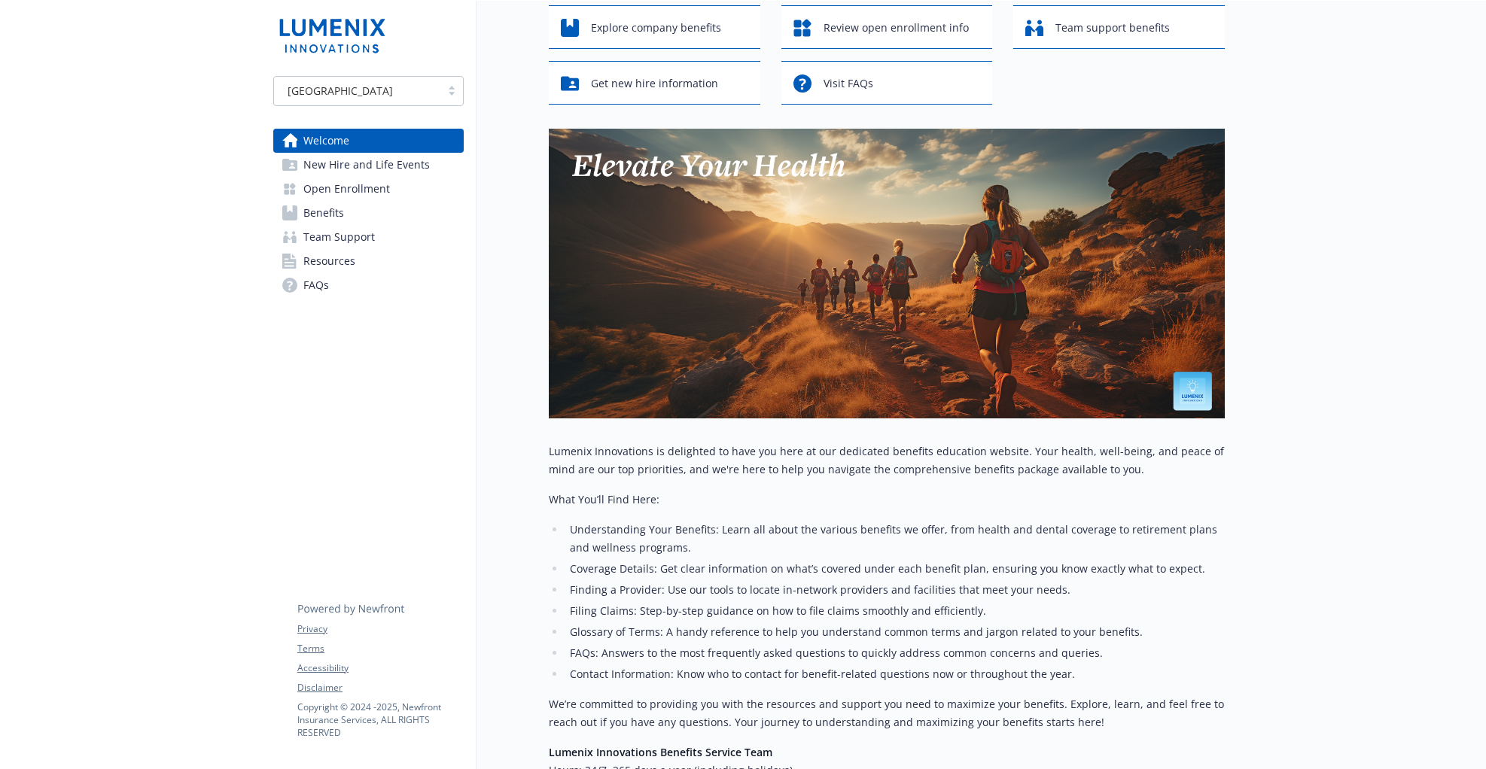
scroll to position [87, 0]
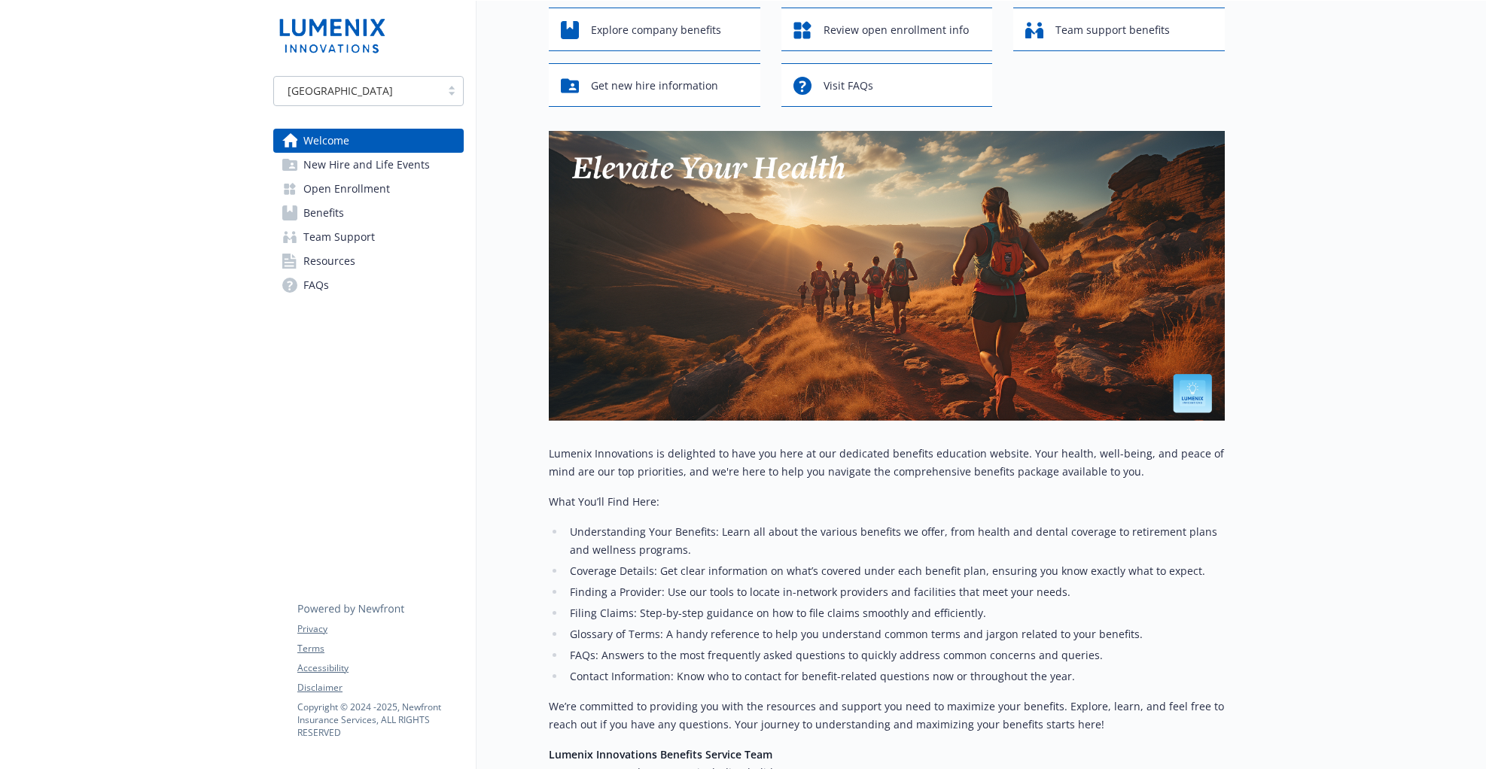
click at [325, 596] on icon at bounding box center [351, 598] width 108 height 38
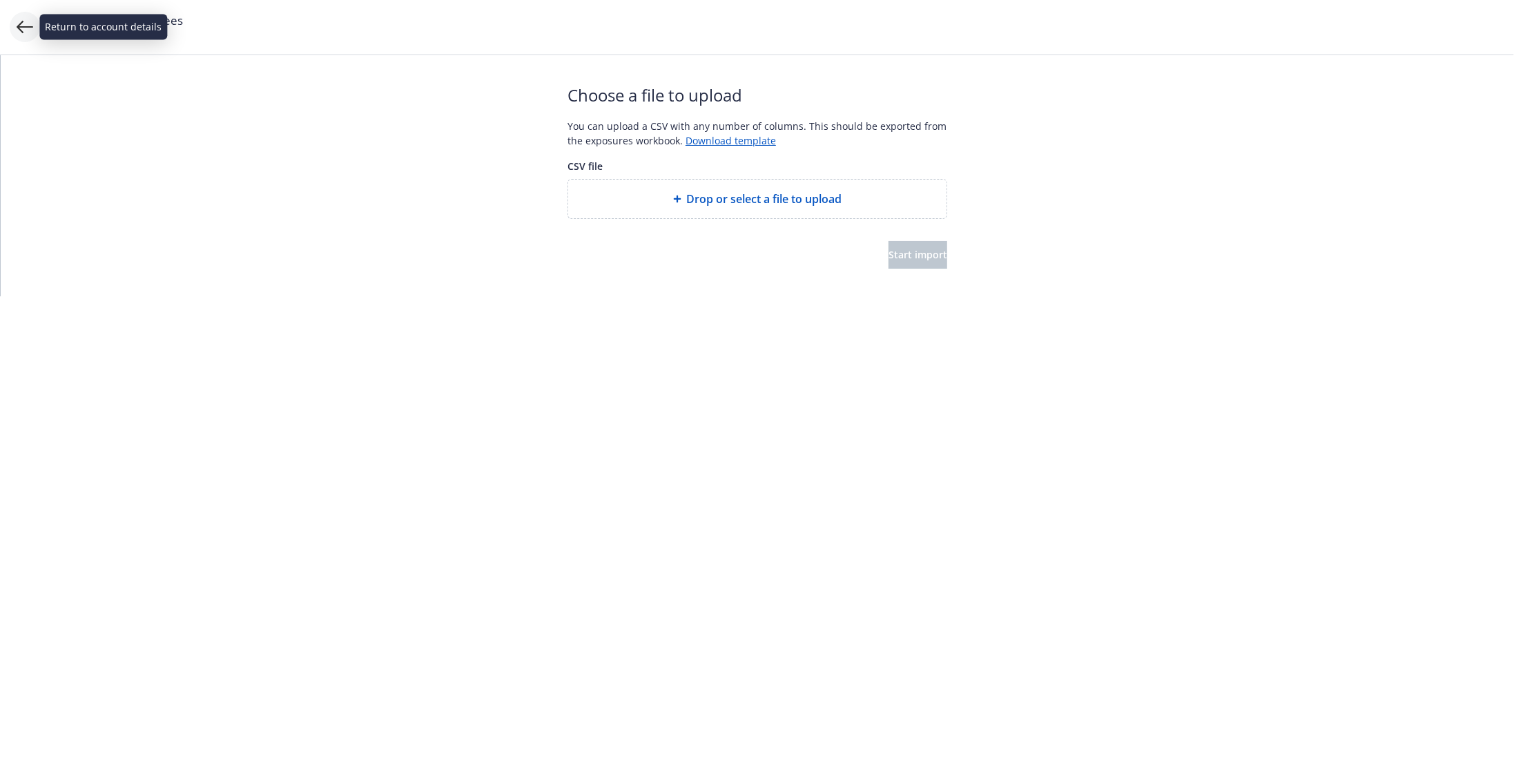
click at [24, 27] on icon at bounding box center [25, 28] width 17 height 13
